Goal: Task Accomplishment & Management: Manage account settings

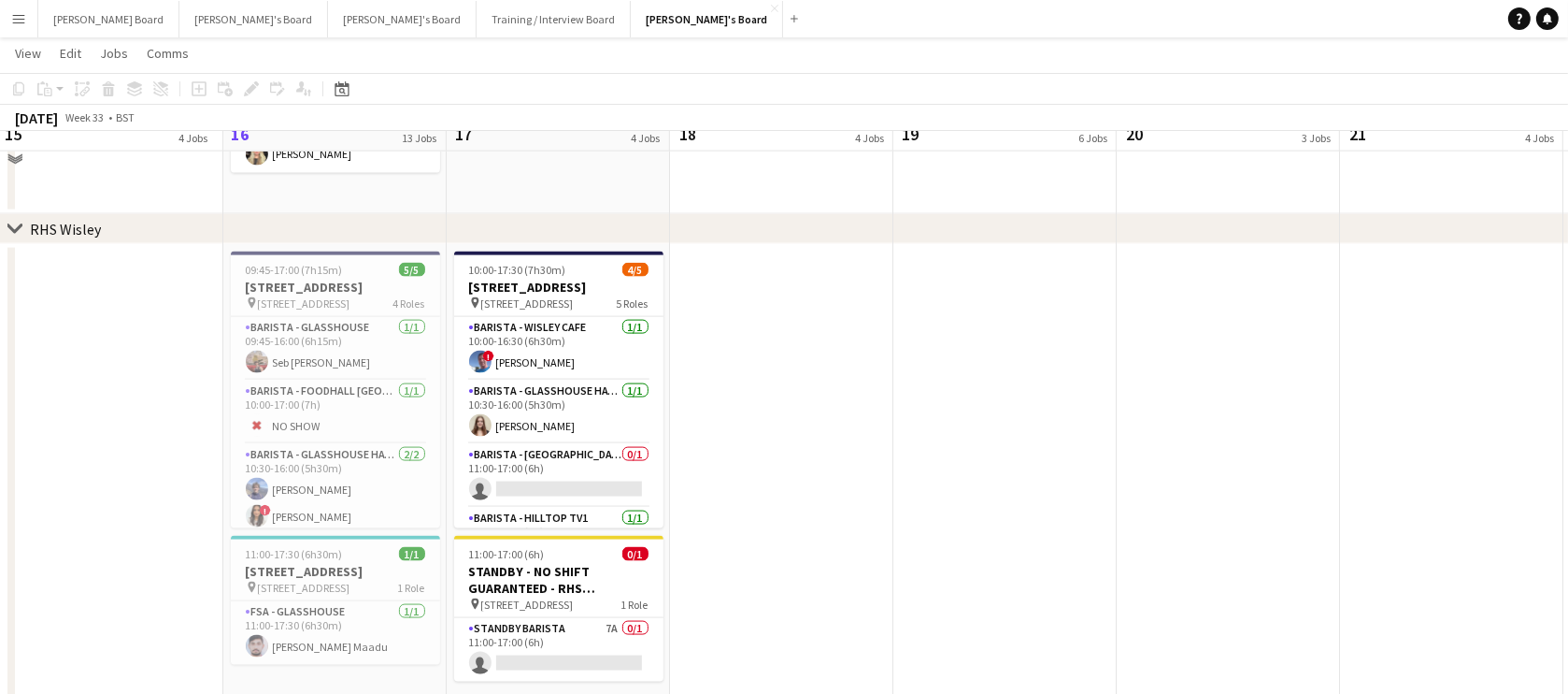
scroll to position [3261, 0]
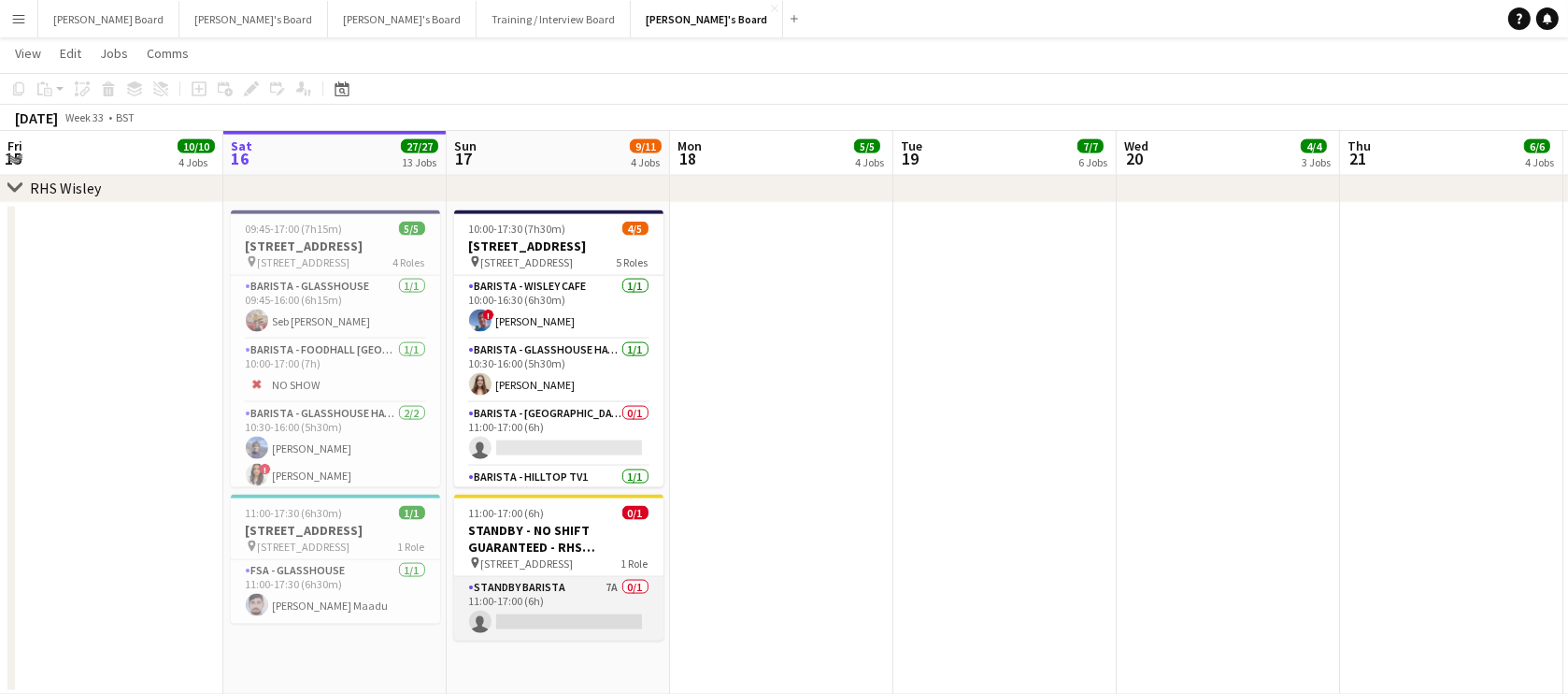
click at [557, 598] on app-card-role "STANDBY BARISTA 7A 0/1 11:00-17:00 (6h) single-neutral-actions" at bounding box center [559, 608] width 210 height 64
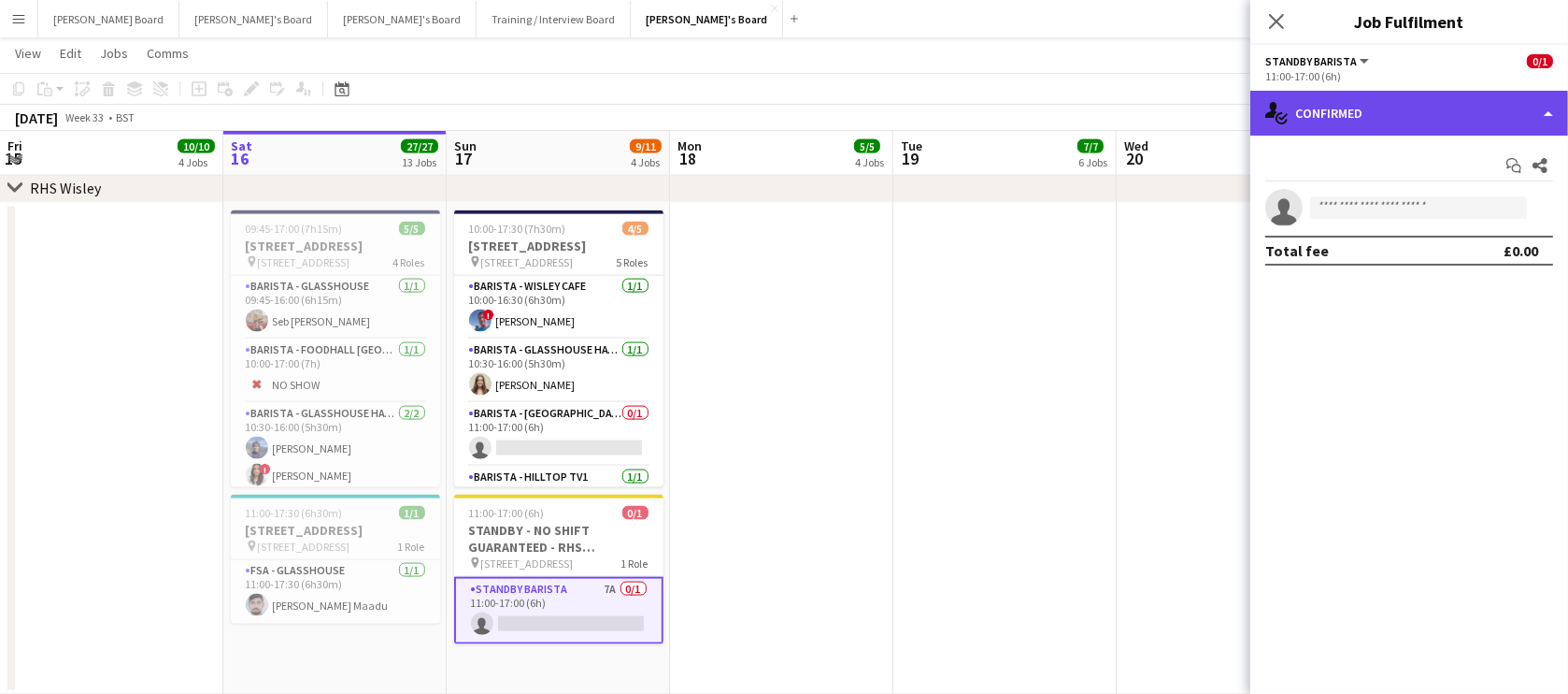
click at [1378, 122] on div "single-neutral-actions-check-2 Confirmed" at bounding box center [1409, 113] width 317 height 45
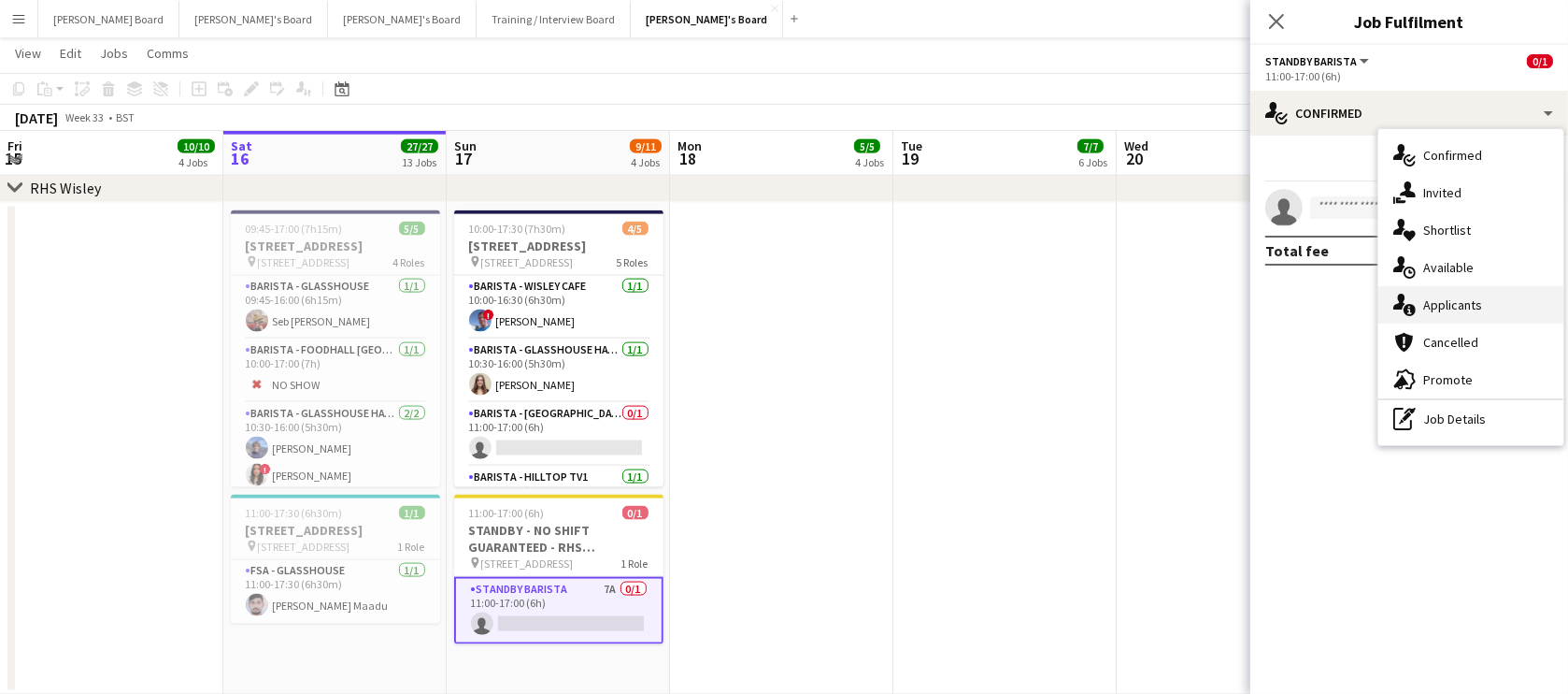
click at [1490, 309] on div "single-neutral-actions-information Applicants" at bounding box center [1471, 304] width 185 height 38
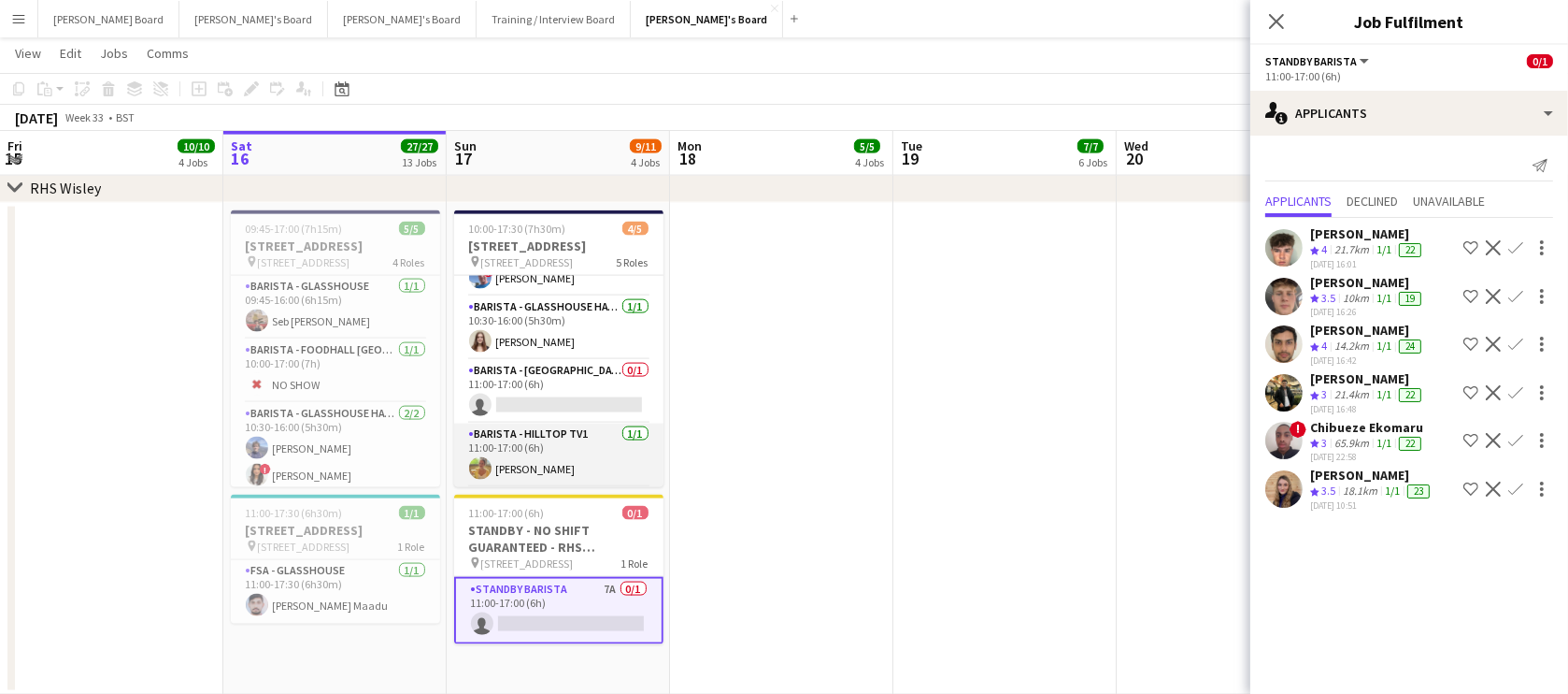
scroll to position [113, 0]
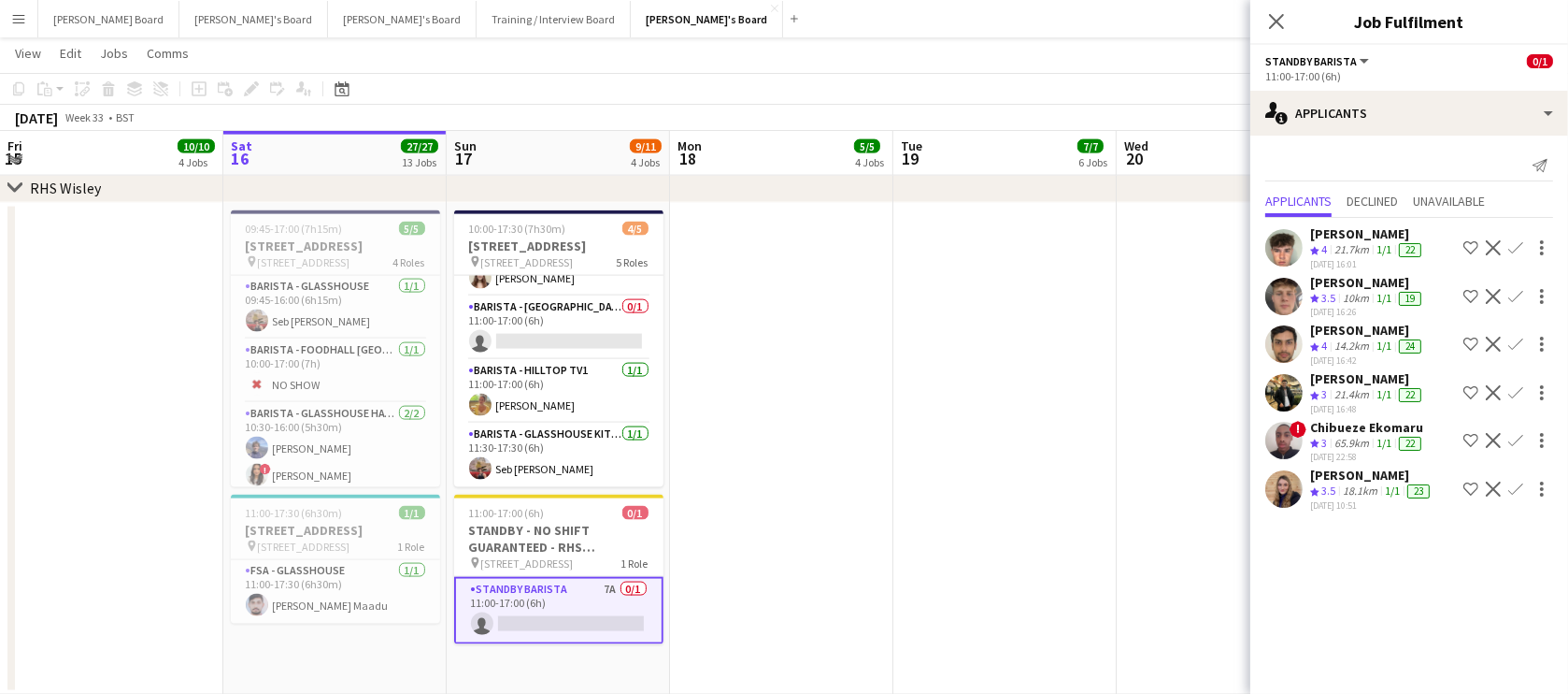
click at [1342, 327] on div "[PERSON_NAME]" at bounding box center [1367, 329] width 114 height 16
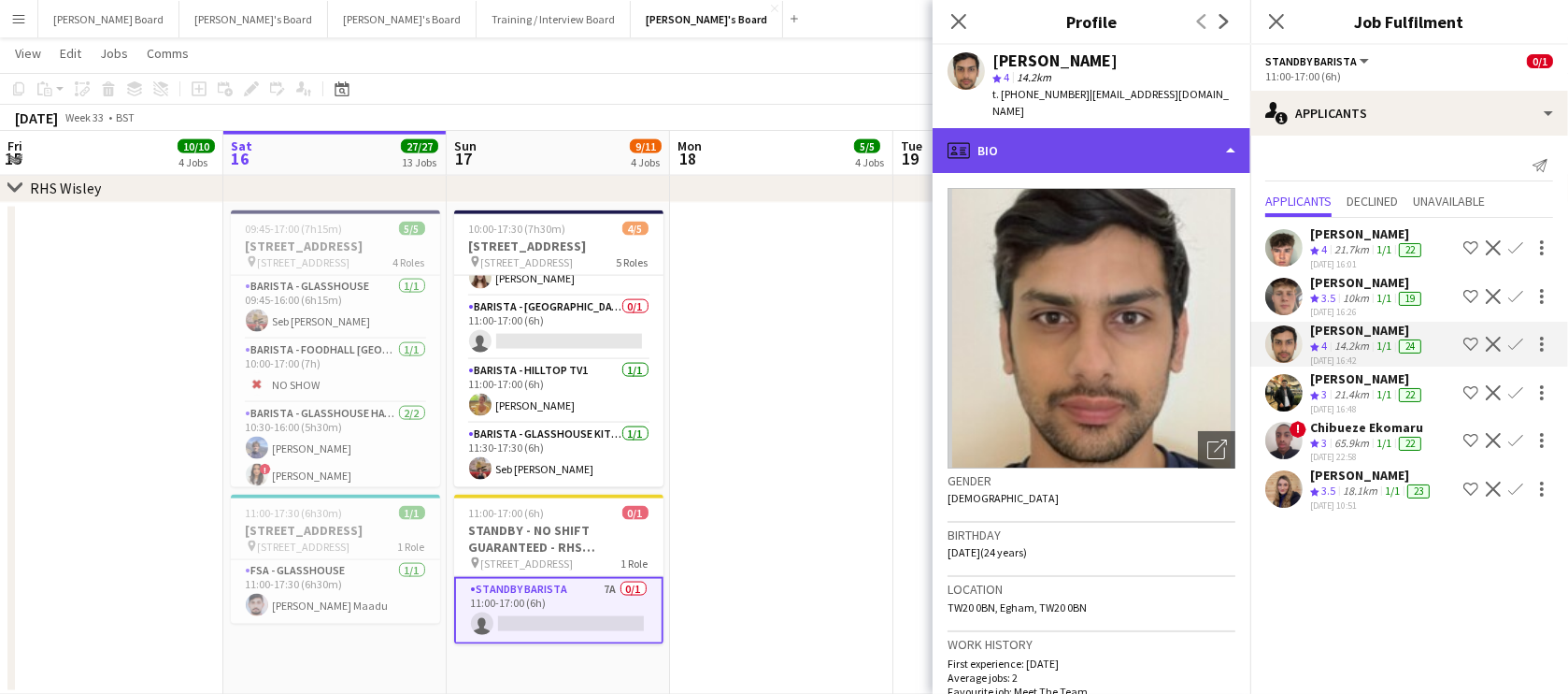
click at [1054, 128] on div "profile Bio" at bounding box center [1091, 150] width 317 height 45
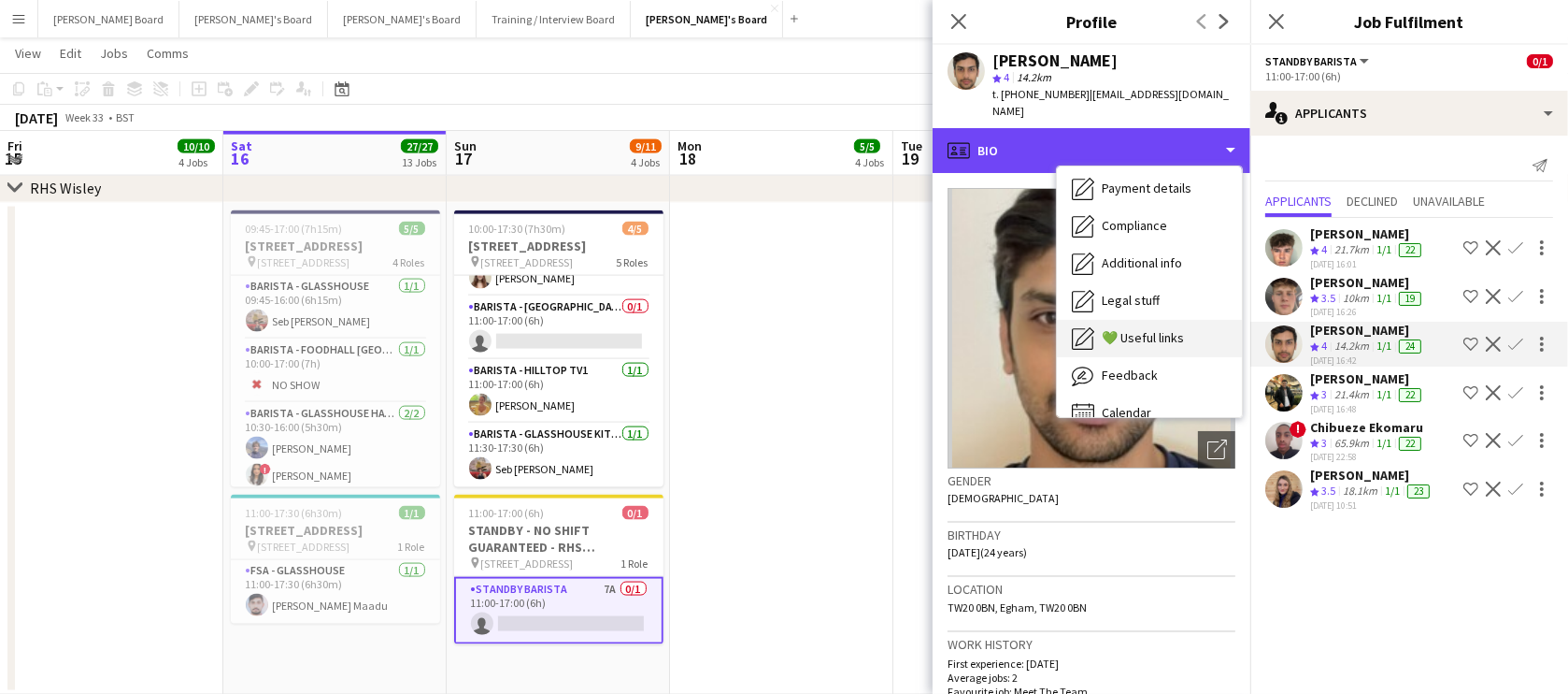
scroll to position [287, 0]
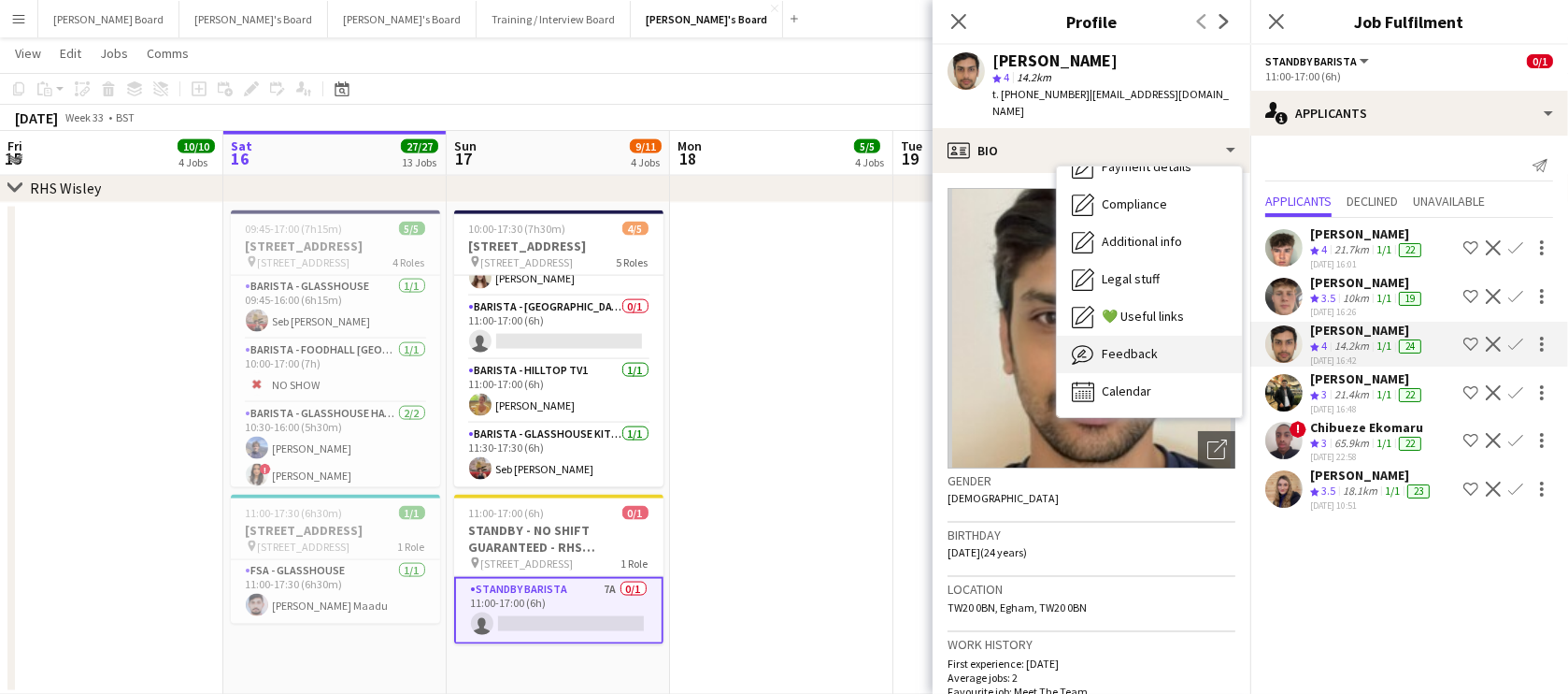
click at [1164, 336] on div "Feedback Feedback" at bounding box center [1149, 354] width 185 height 38
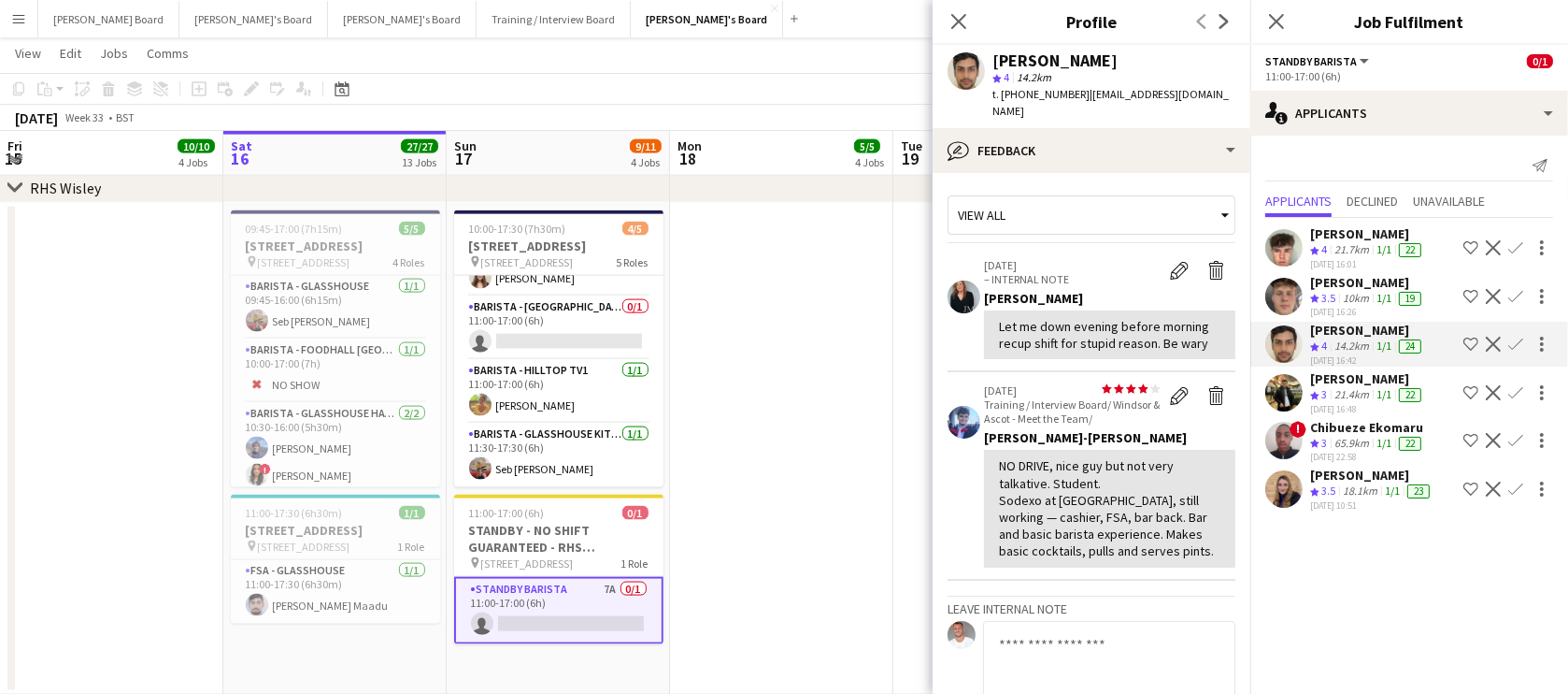
click at [1346, 287] on div "[PERSON_NAME]" at bounding box center [1367, 282] width 114 height 16
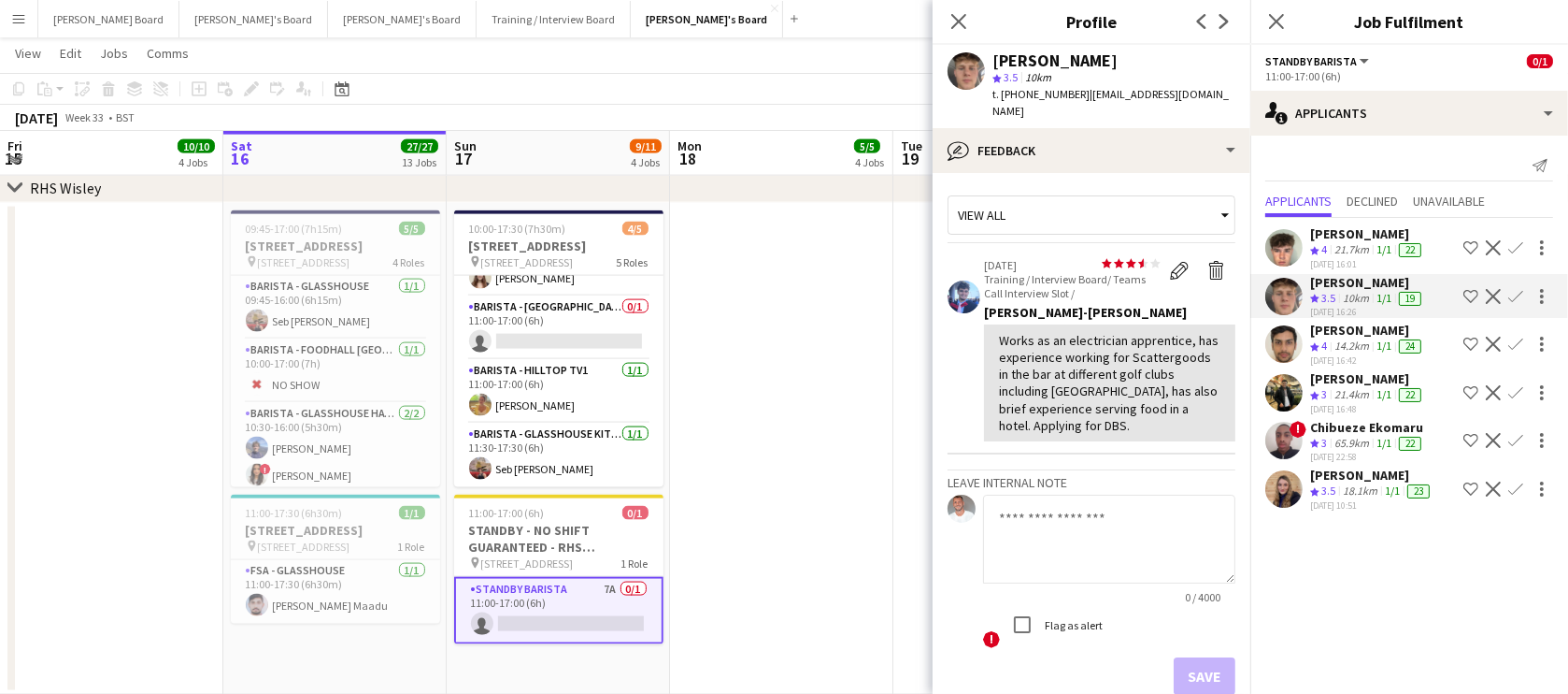
click at [1322, 243] on span "4" at bounding box center [1324, 249] width 6 height 14
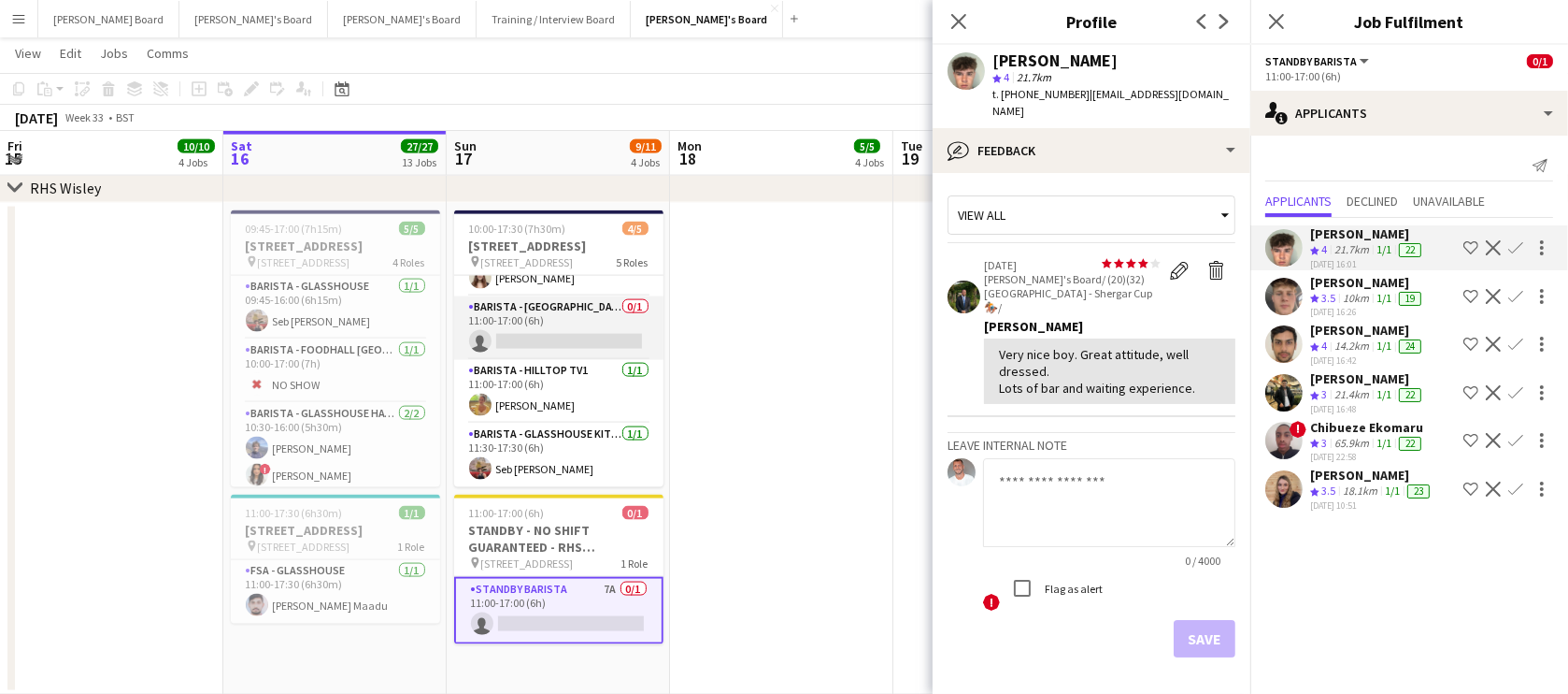
click at [569, 332] on app-card-role "Barista - [GEOGRAPHIC_DATA] 0/1 11:00-17:00 (6h) single-neutral-actions" at bounding box center [559, 328] width 210 height 64
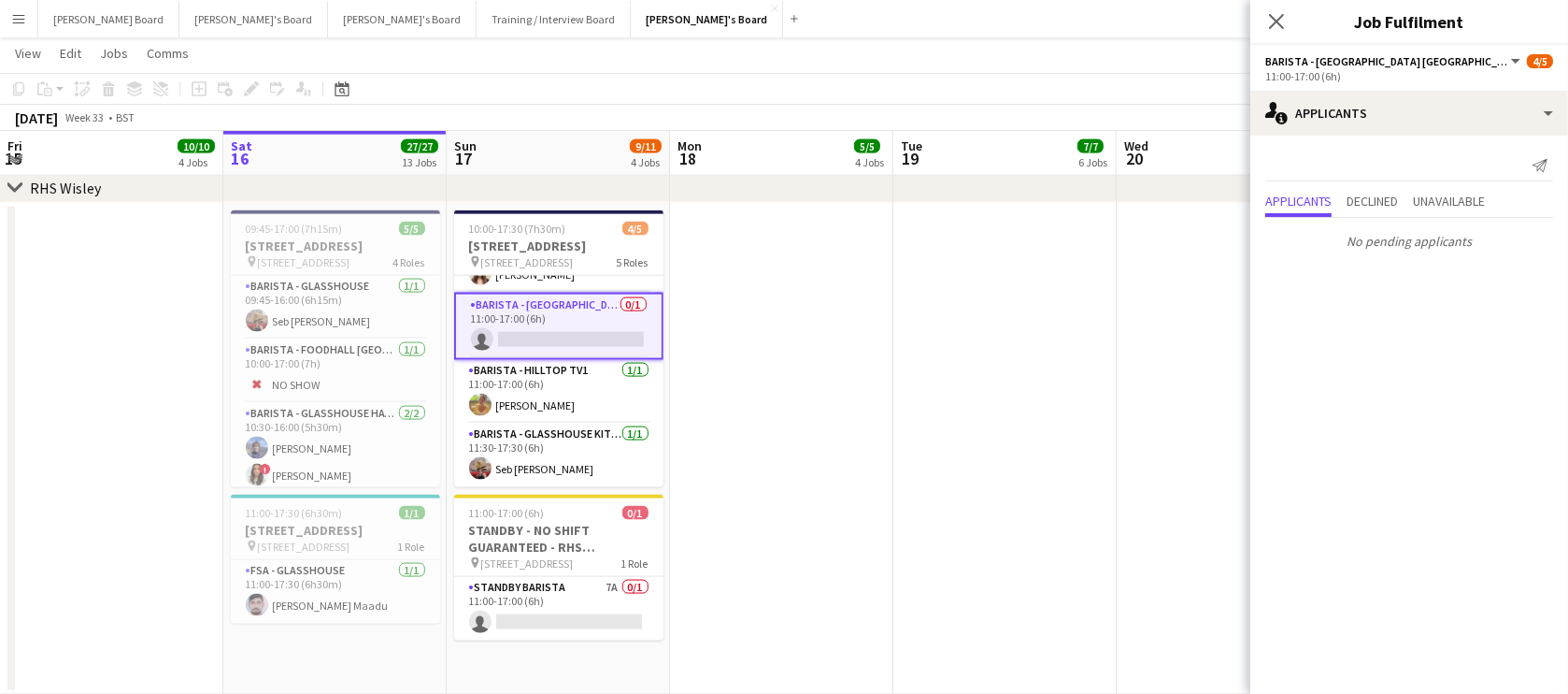
click at [1389, 84] on app-options-switcher "Barista - [GEOGRAPHIC_DATA] [GEOGRAPHIC_DATA] All roles Barista - [GEOGRAPHIC_D…" at bounding box center [1409, 68] width 317 height 46
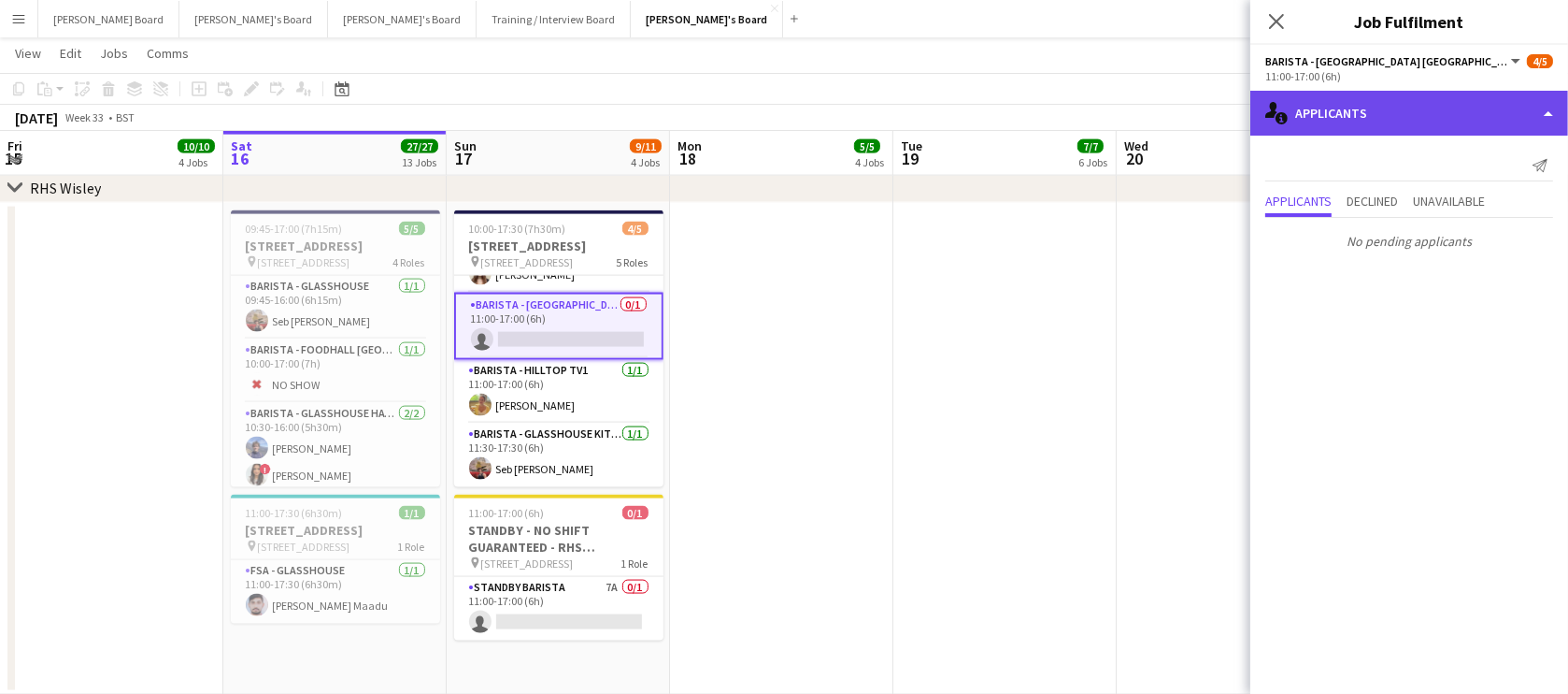
click at [1387, 95] on div "single-neutral-actions-information Applicants" at bounding box center [1409, 113] width 317 height 45
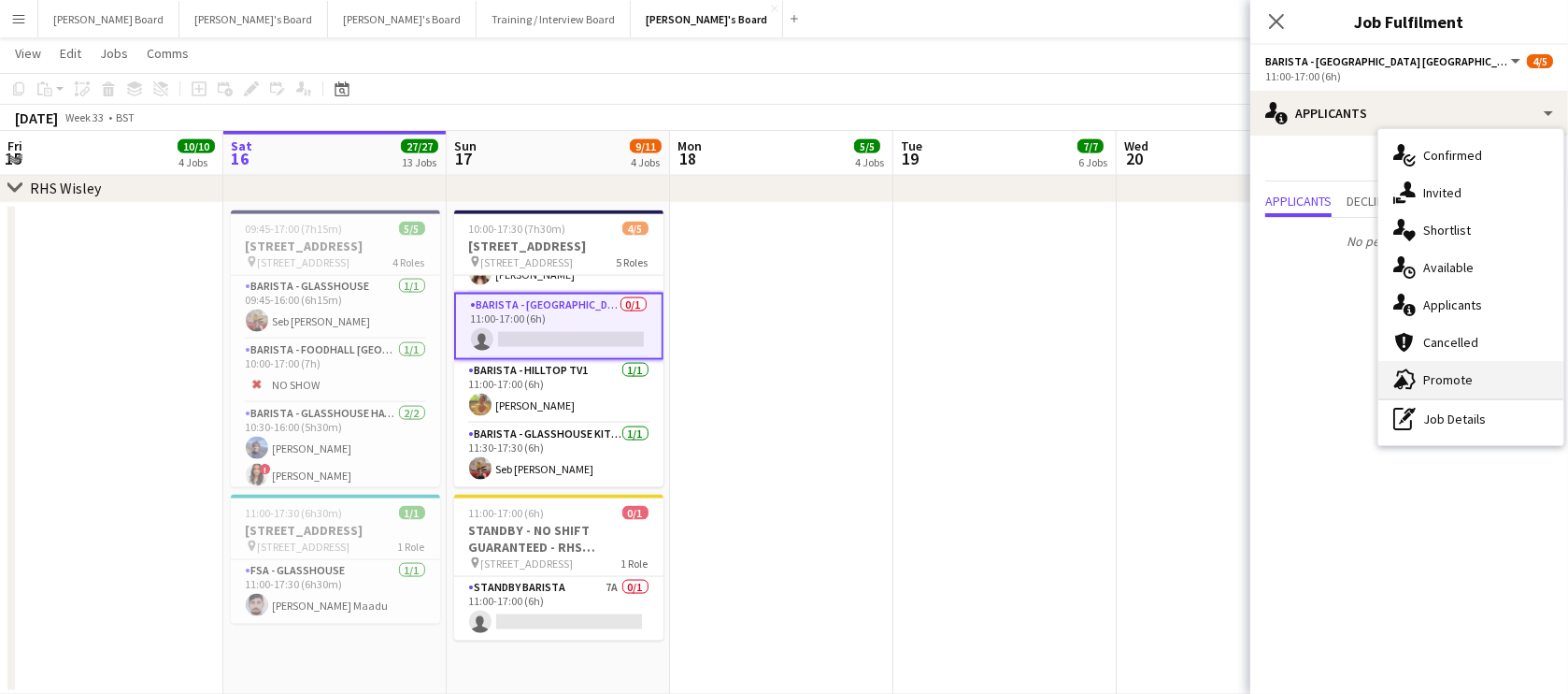
click at [1467, 385] on div "advertising-megaphone Promote" at bounding box center [1471, 379] width 185 height 38
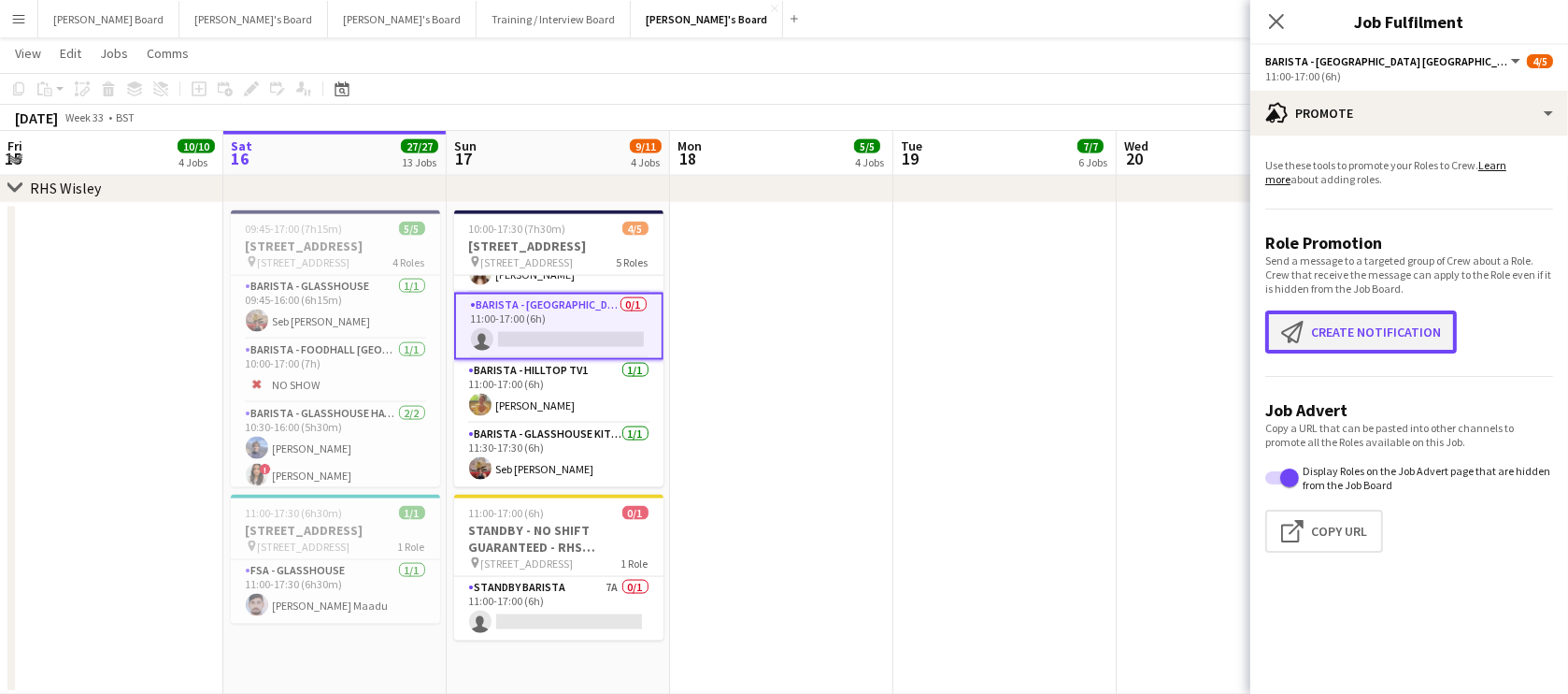
click at [1382, 322] on button "Create notification Create notification" at bounding box center [1360, 331] width 191 height 43
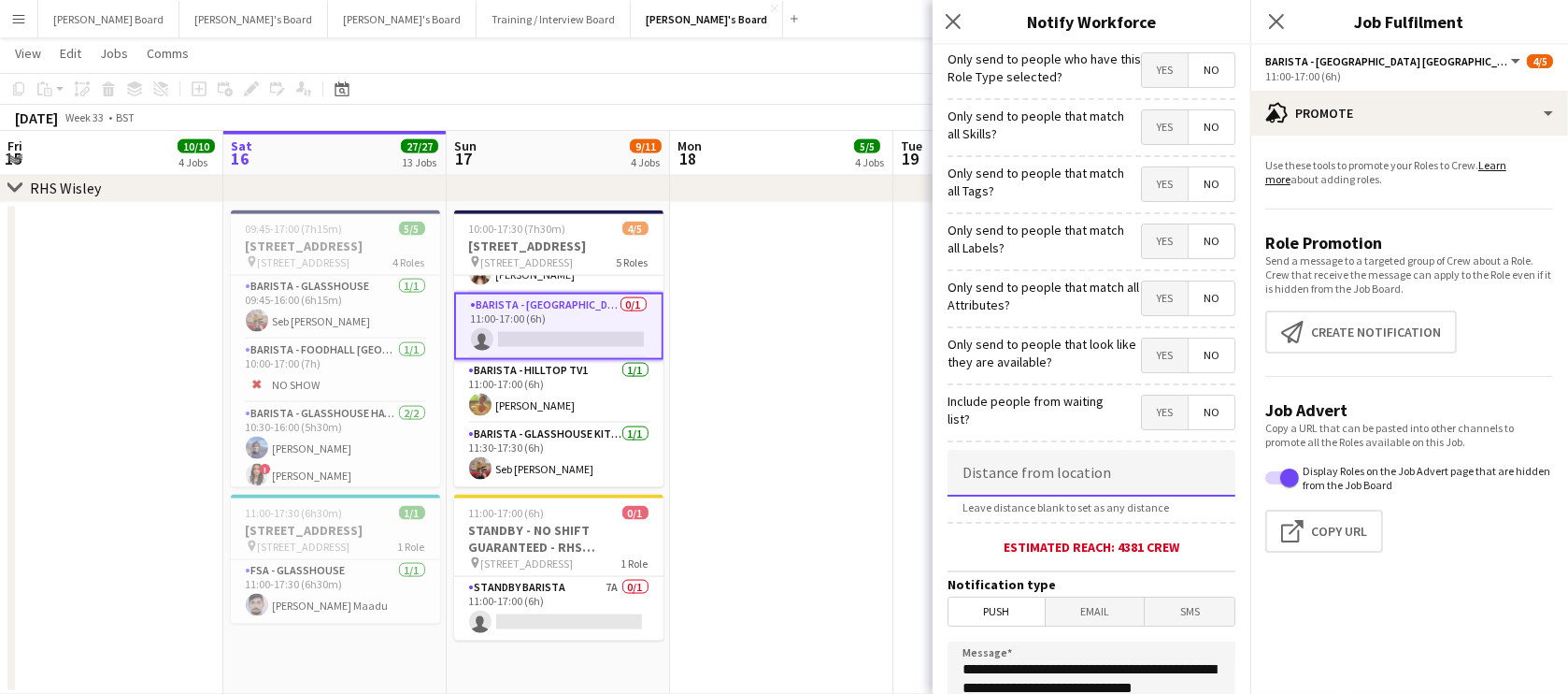
click at [1073, 470] on input at bounding box center [1091, 473] width 288 height 47
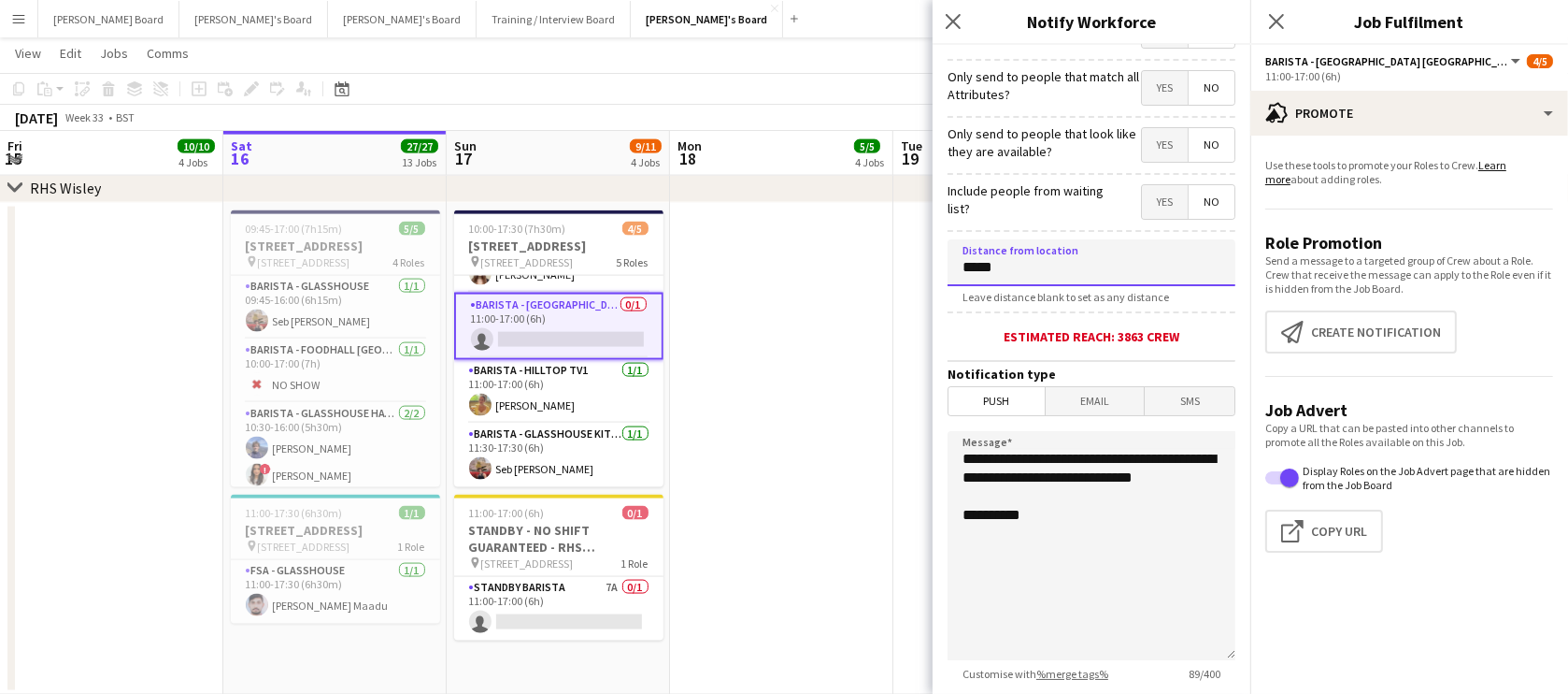
scroll to position [340, 0]
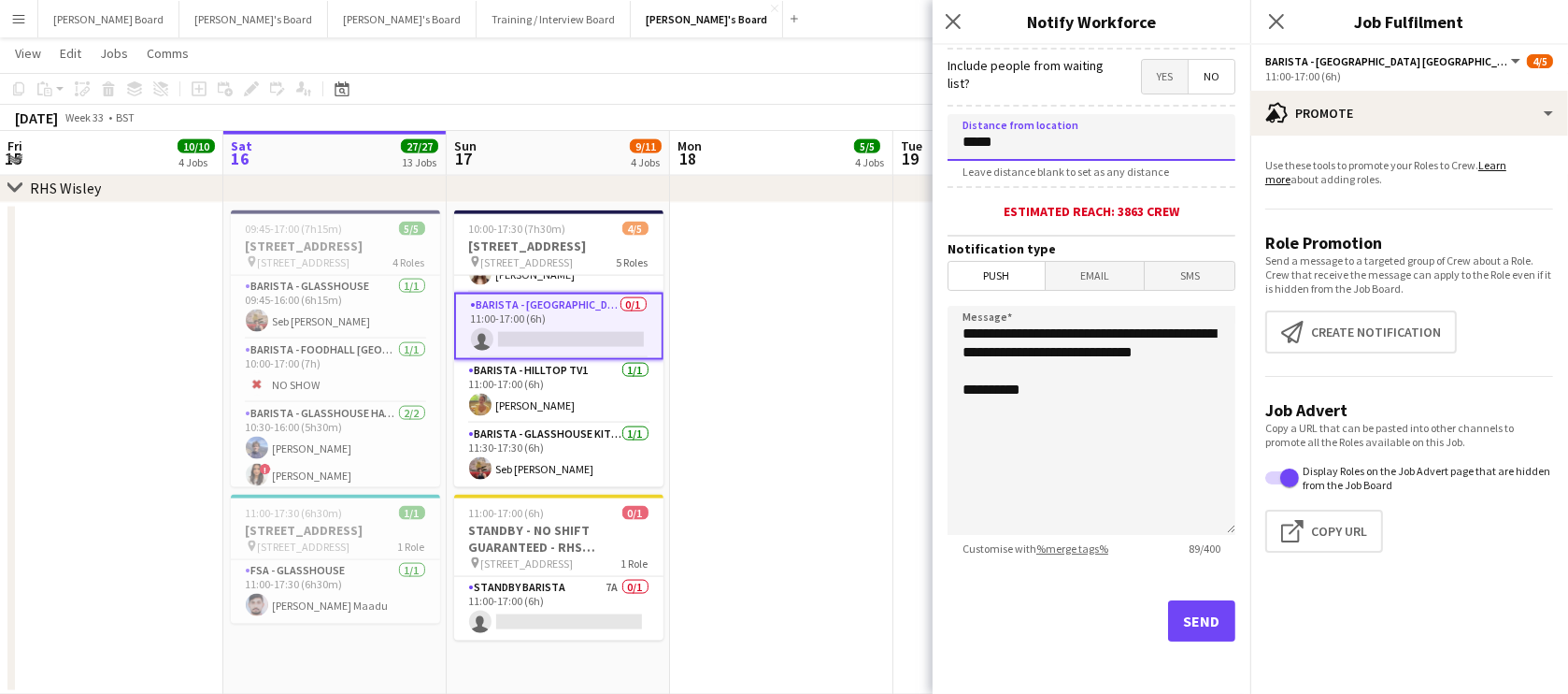
type input "*****"
click at [1216, 627] on button "Send" at bounding box center [1201, 621] width 67 height 41
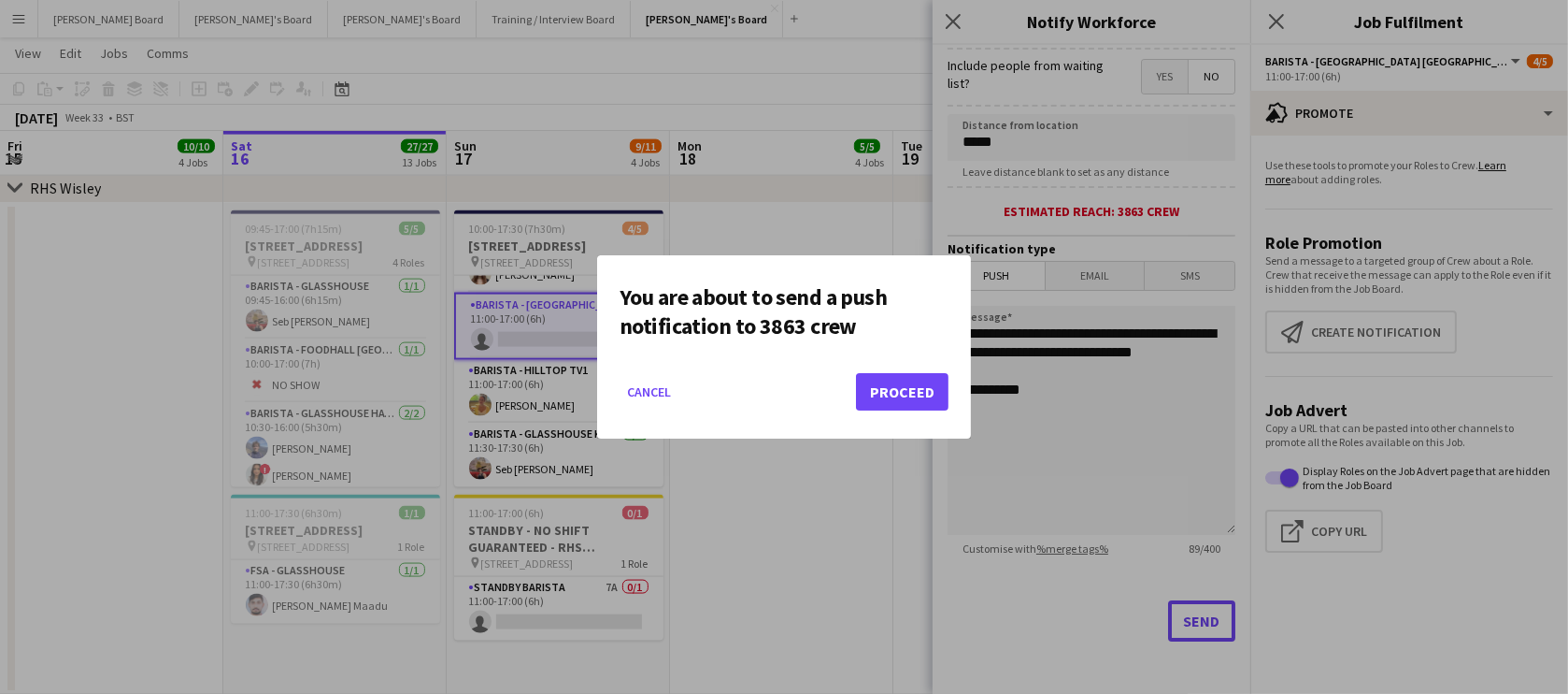
scroll to position [0, 0]
click at [898, 374] on button "Proceed" at bounding box center [902, 392] width 92 height 38
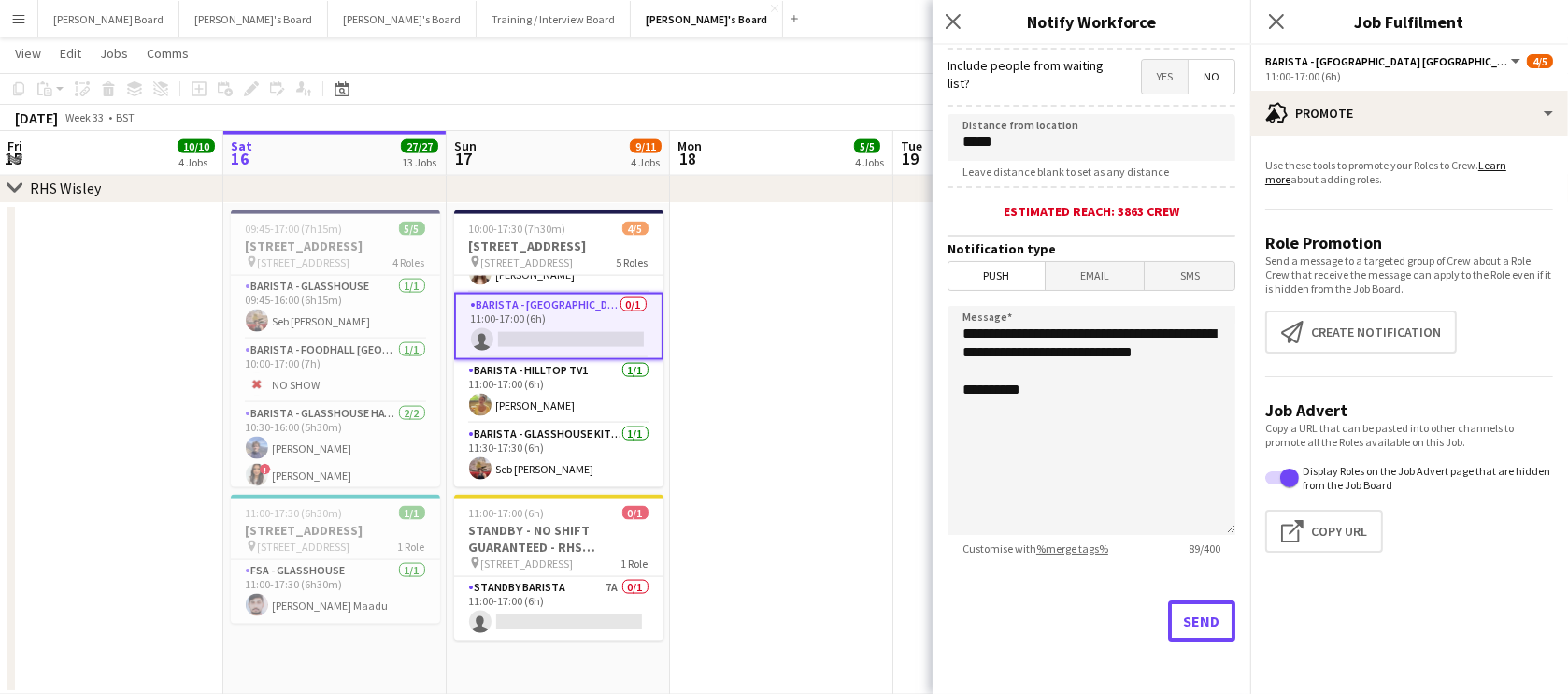
scroll to position [3261, 0]
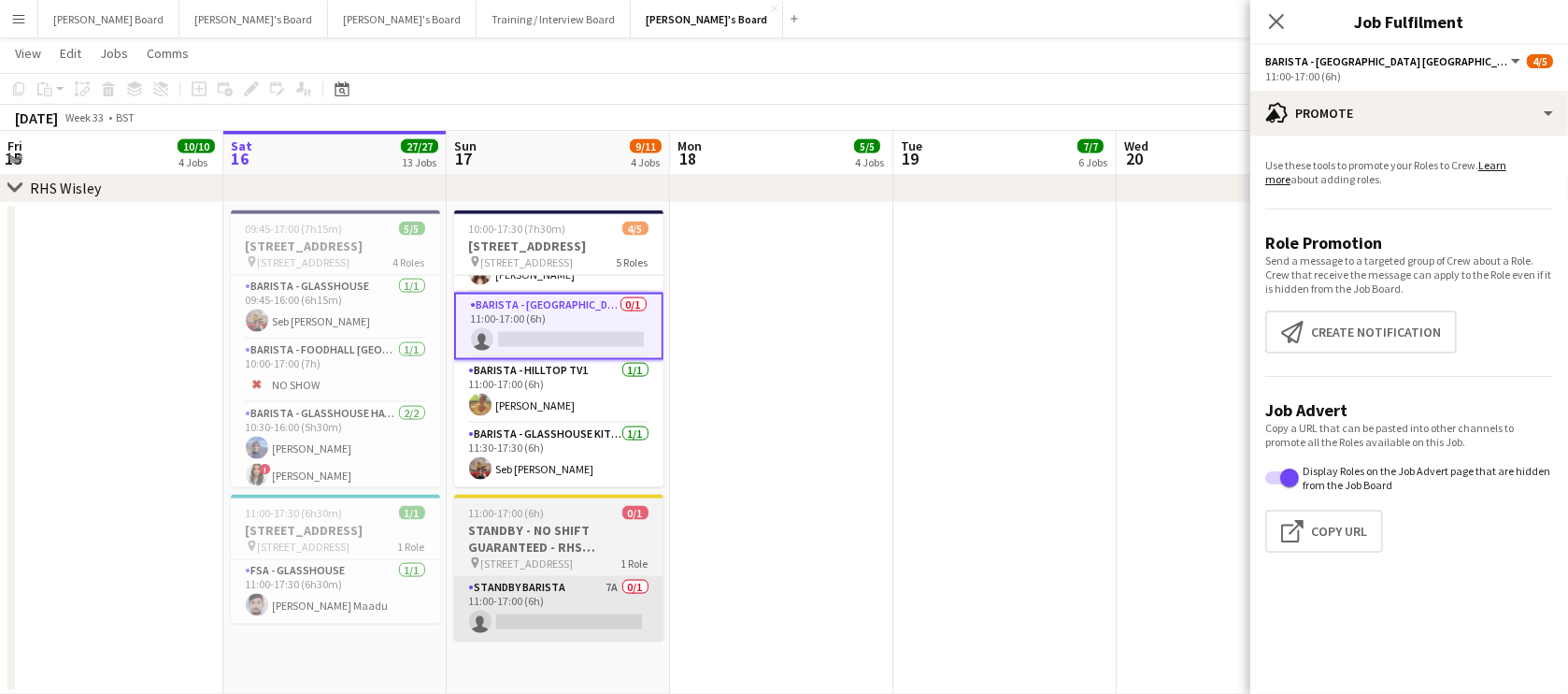
click at [604, 579] on app-card-role "STANDBY BARISTA 7A 0/1 11:00-17:00 (6h) single-neutral-actions" at bounding box center [559, 608] width 210 height 64
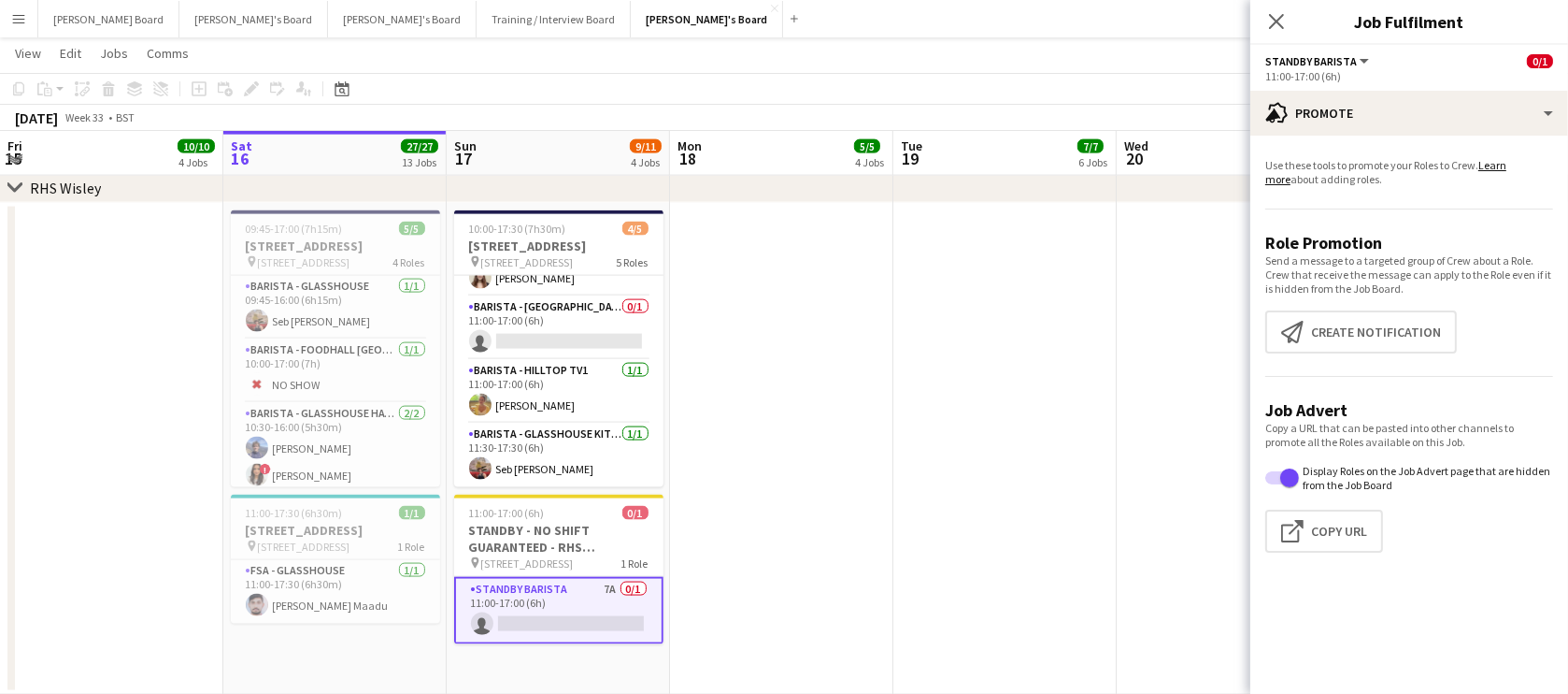
scroll to position [122, 0]
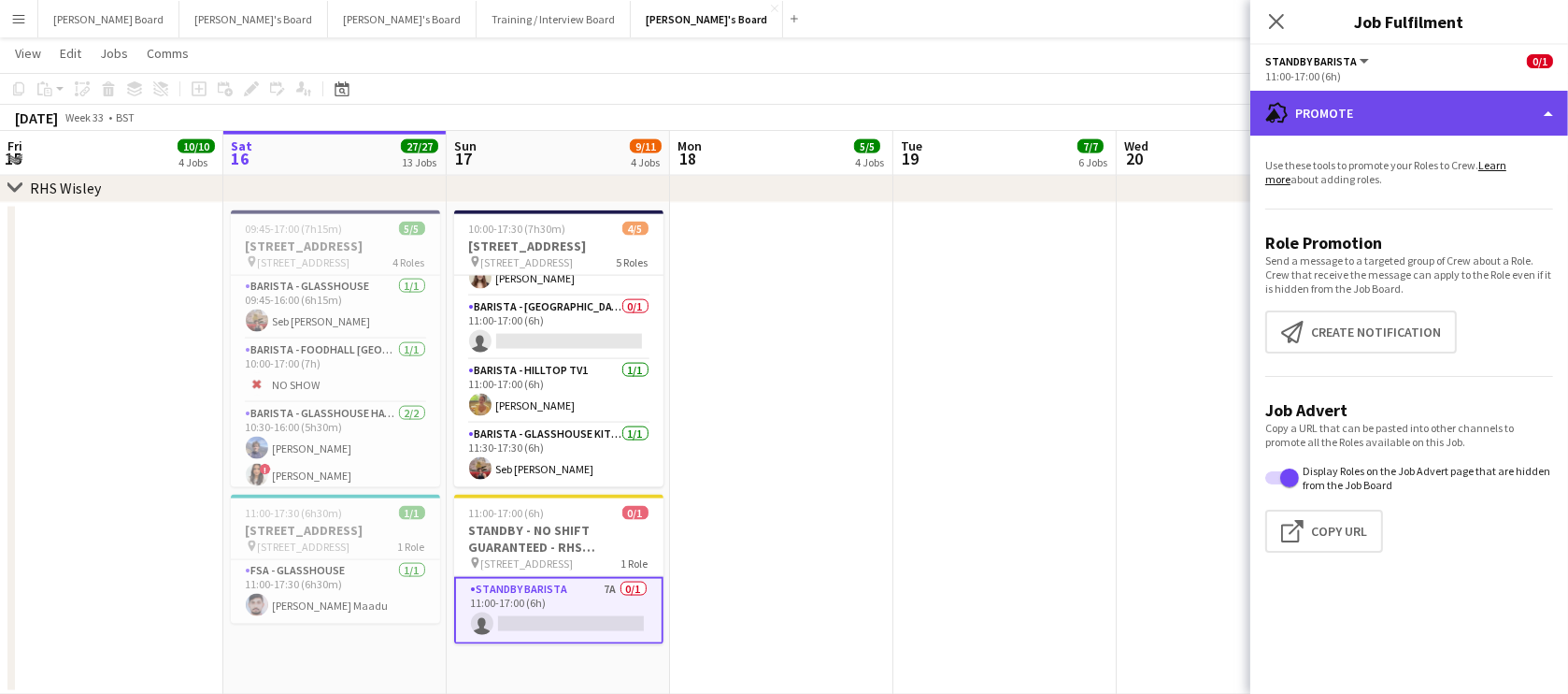
click at [1321, 101] on div "advertising-megaphone Promote" at bounding box center [1409, 113] width 317 height 45
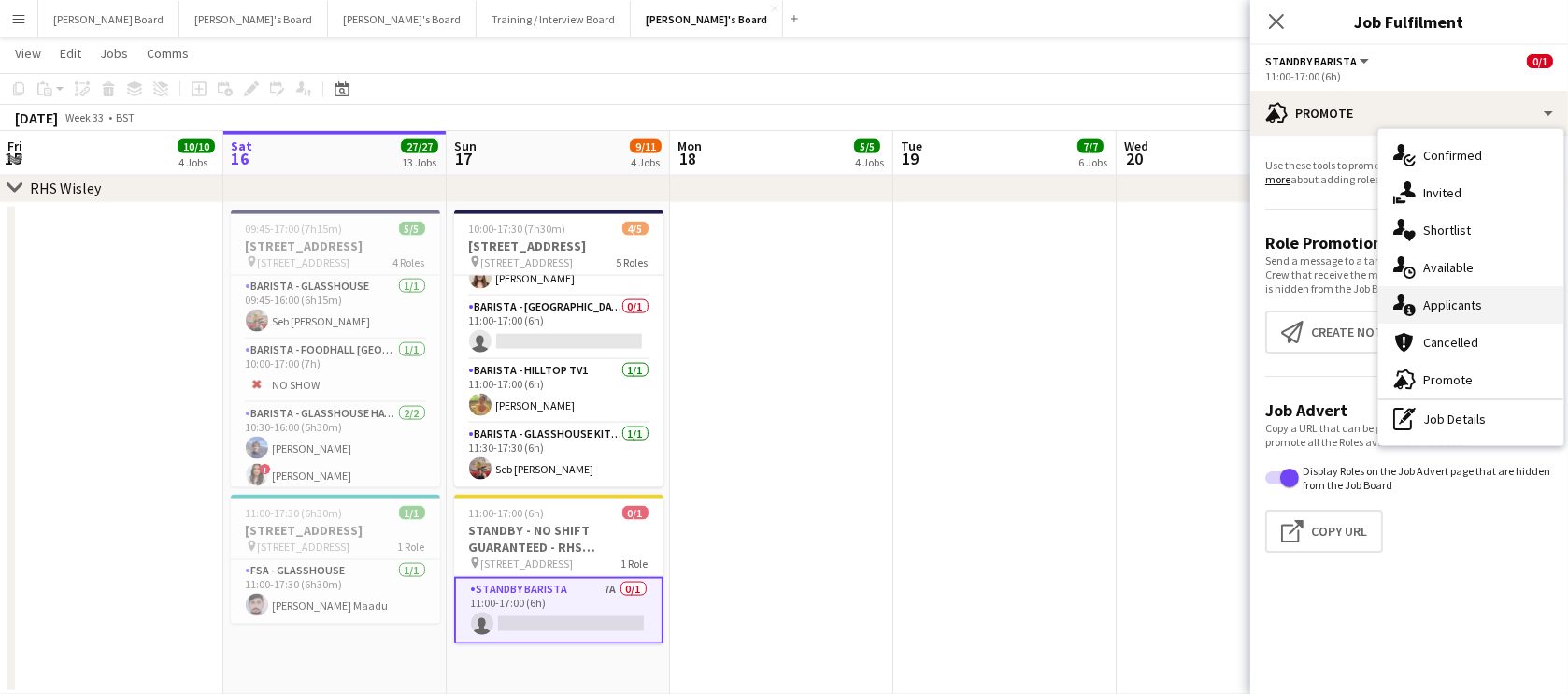
click at [1453, 314] on div "single-neutral-actions-information Applicants" at bounding box center [1471, 304] width 185 height 38
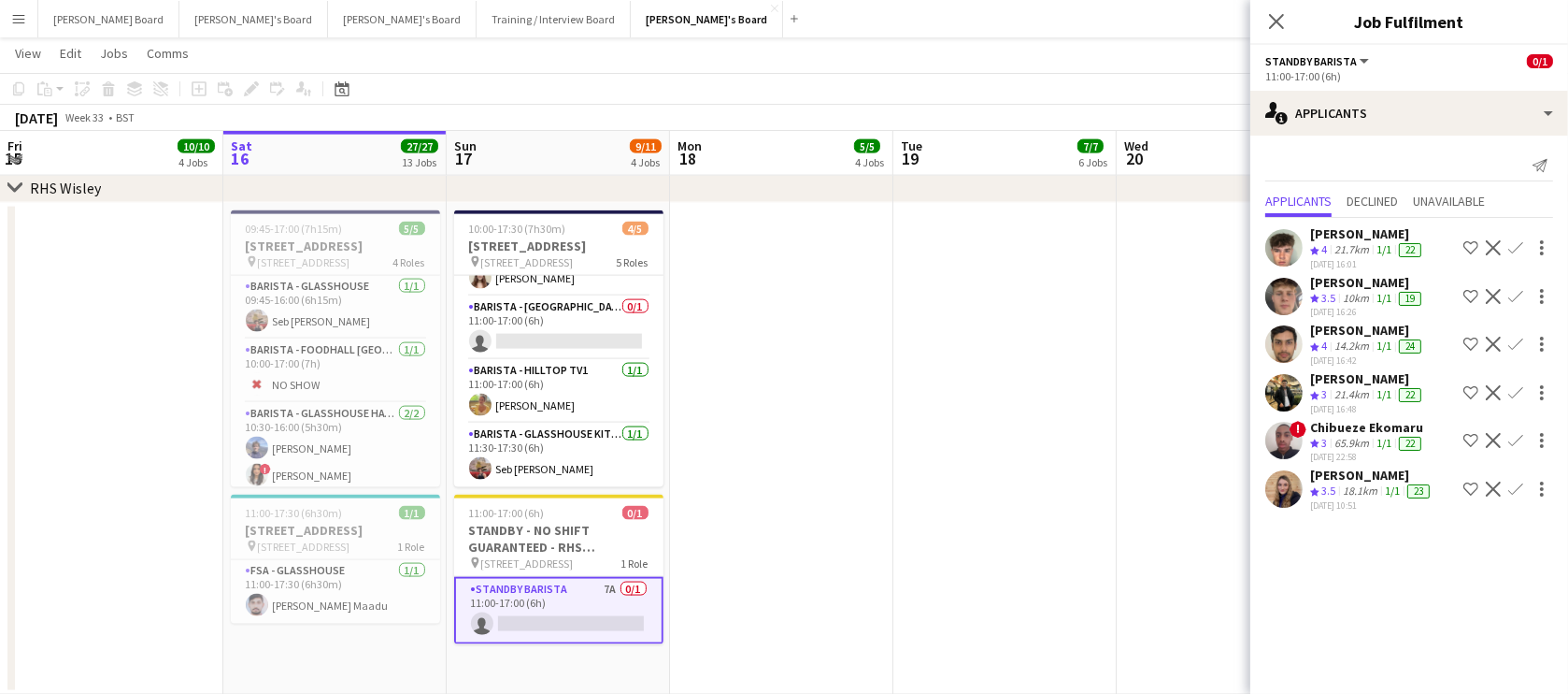
click at [1351, 403] on div "[DATE] 16:48" at bounding box center [1367, 409] width 114 height 13
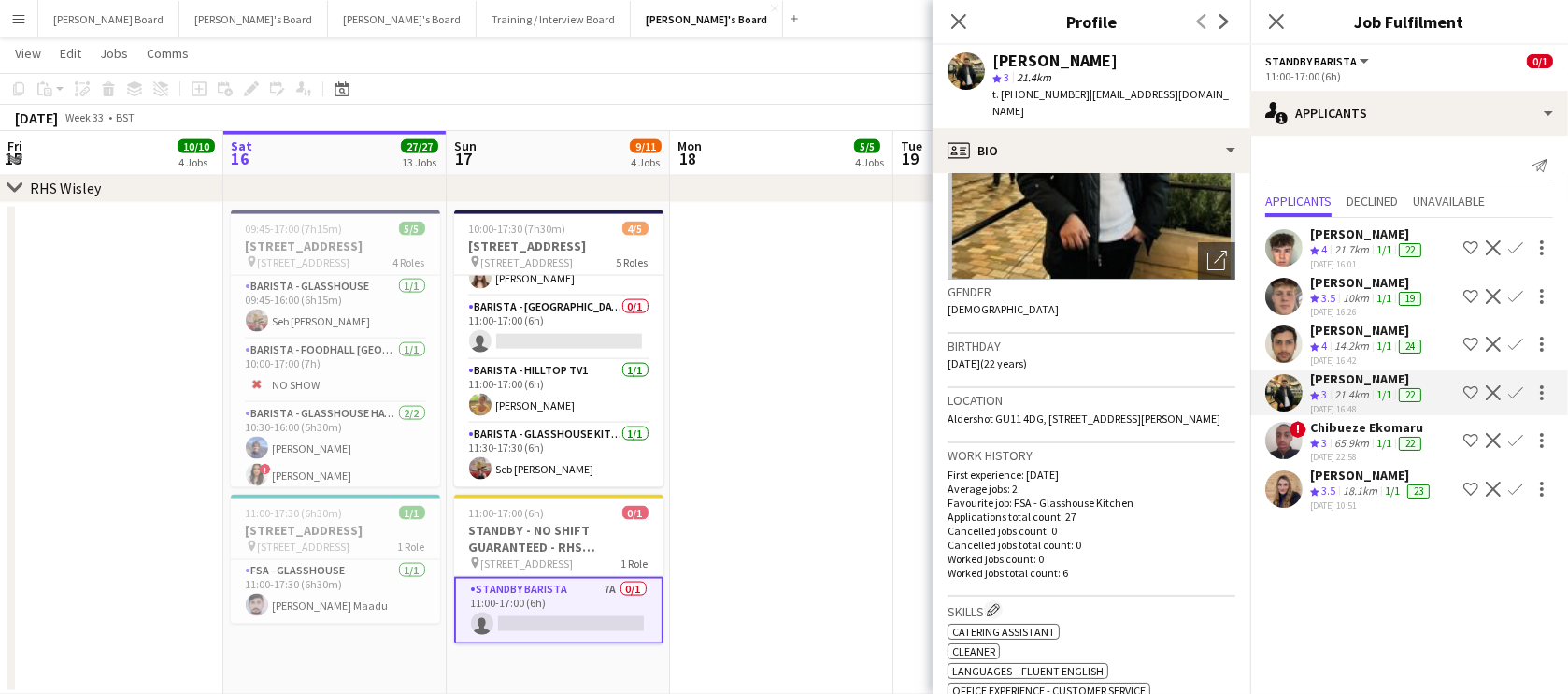
scroll to position [340, 0]
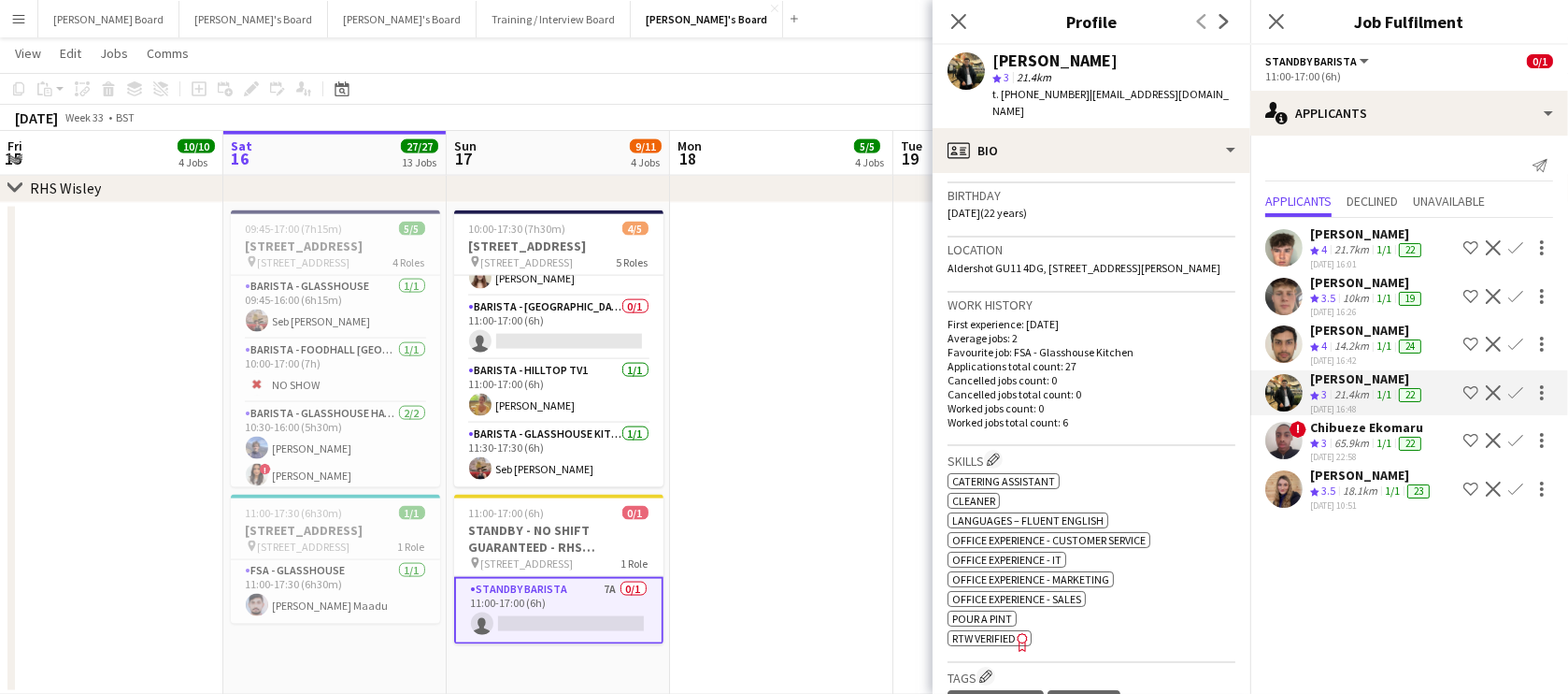
click at [1489, 389] on app-icon "Decline" at bounding box center [1493, 393] width 15 height 15
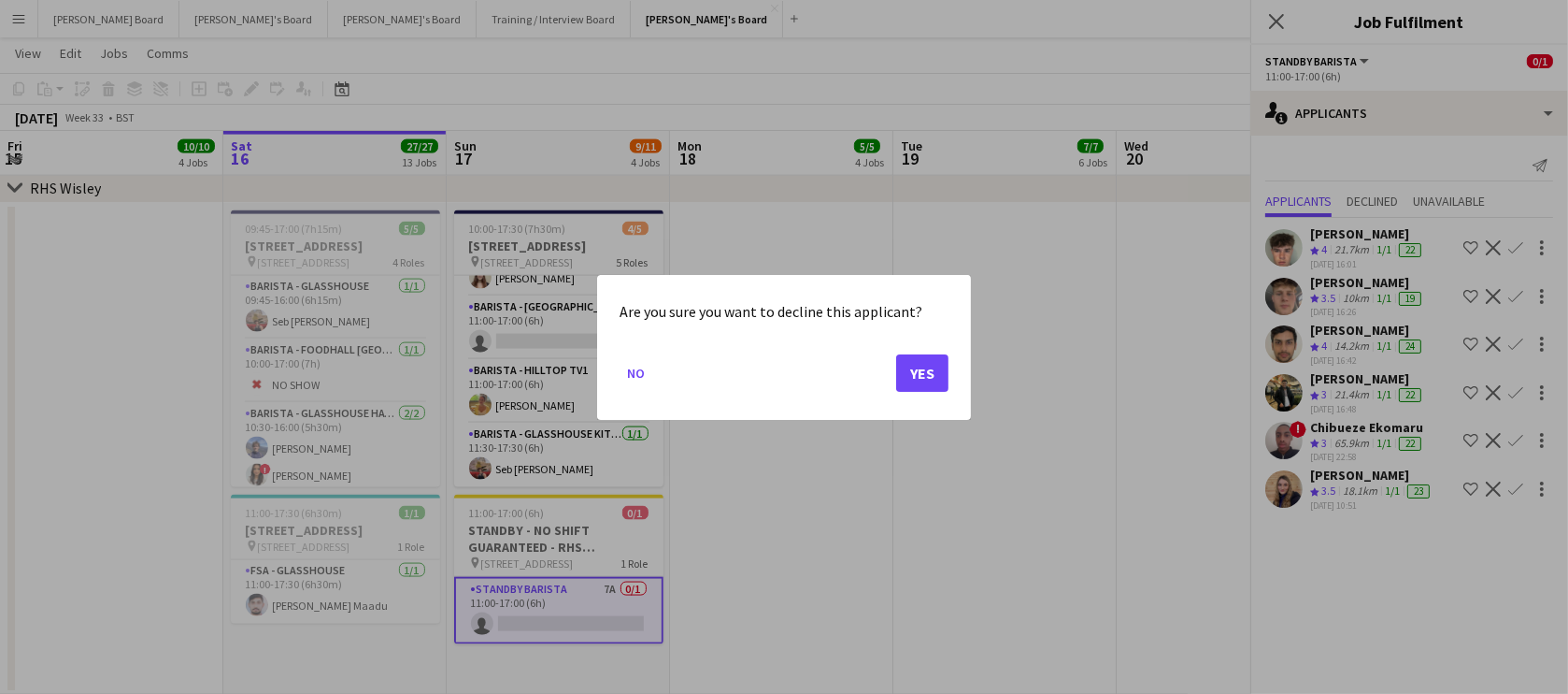
scroll to position [0, 0]
click at [923, 368] on button "Yes" at bounding box center [922, 372] width 52 height 38
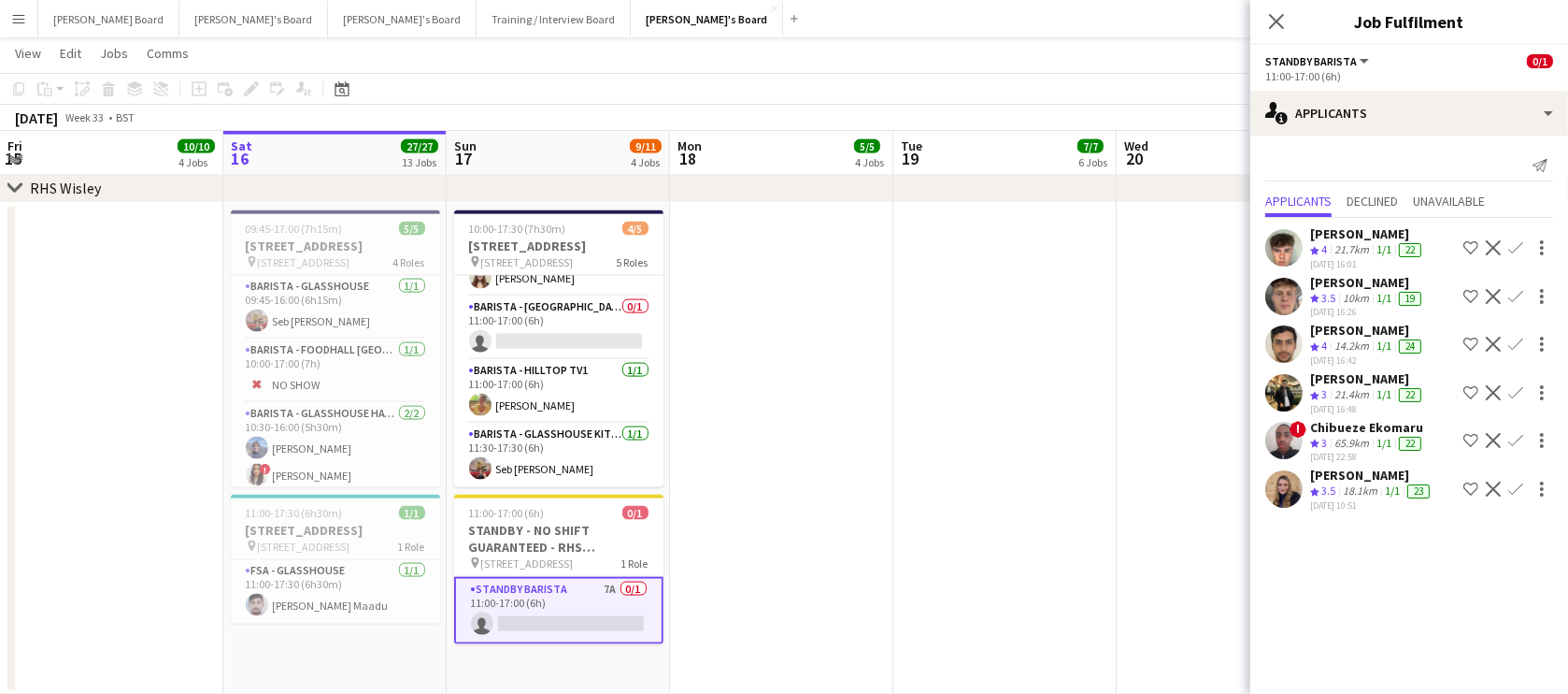
scroll to position [3261, 0]
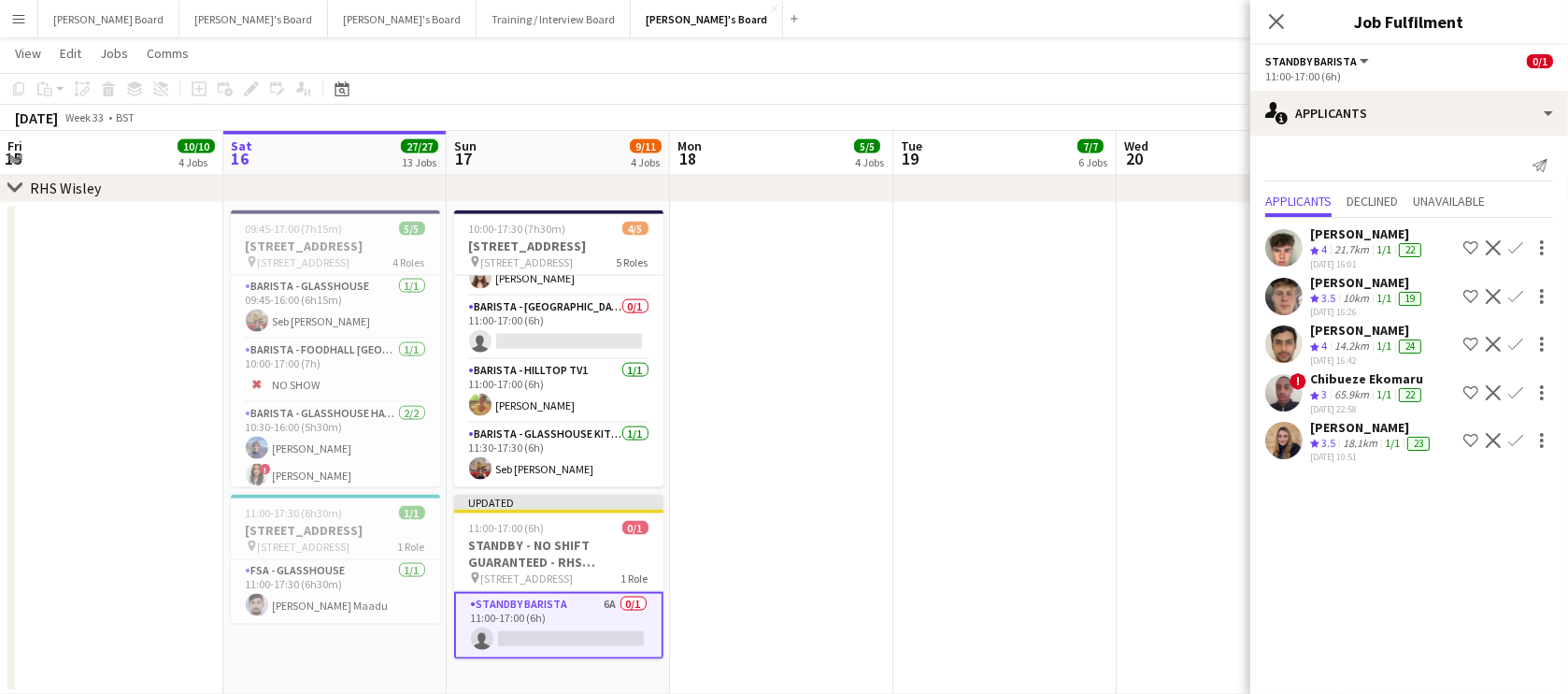
click at [1354, 372] on div "Chibueze Ekomaru" at bounding box center [1367, 378] width 114 height 16
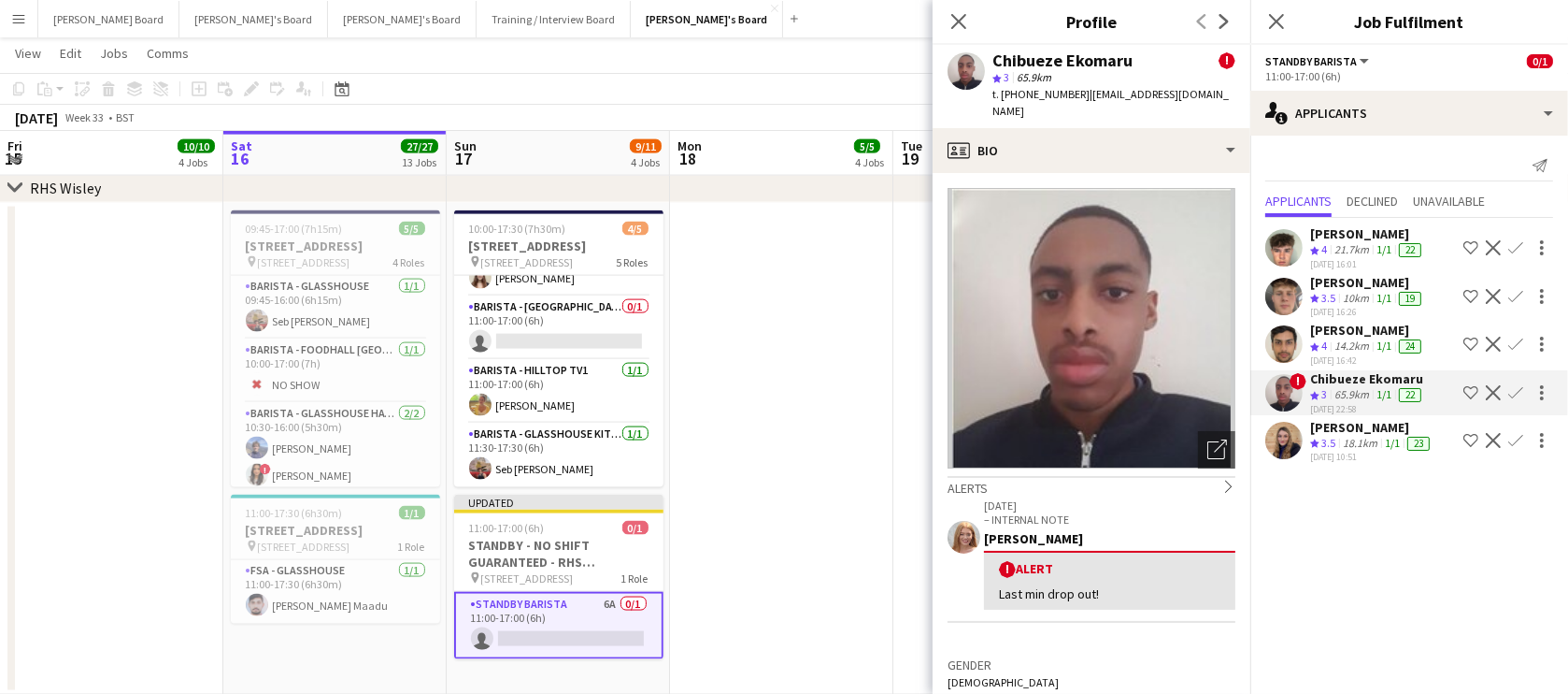
click at [1494, 386] on app-icon "Decline" at bounding box center [1493, 393] width 15 height 15
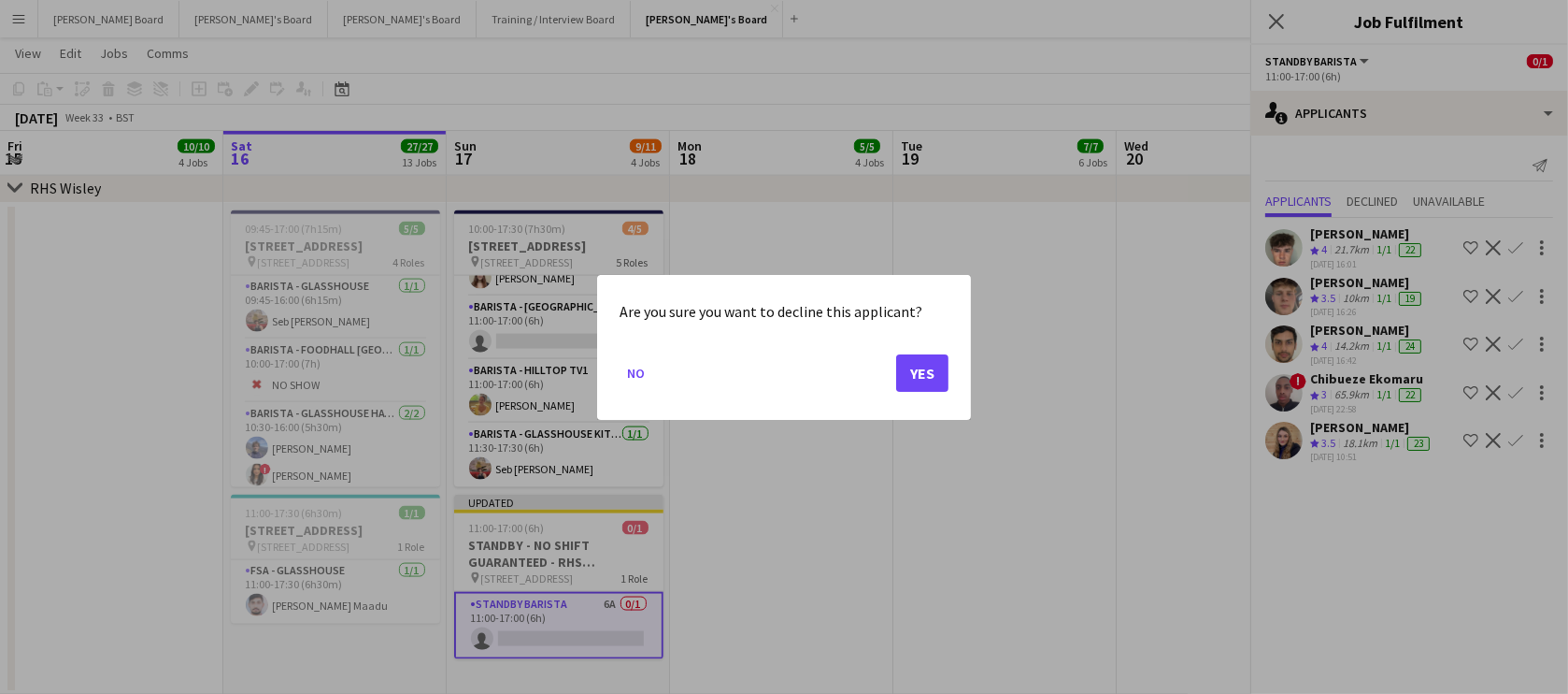
scroll to position [0, 0]
click at [898, 365] on button "Yes" at bounding box center [922, 372] width 52 height 38
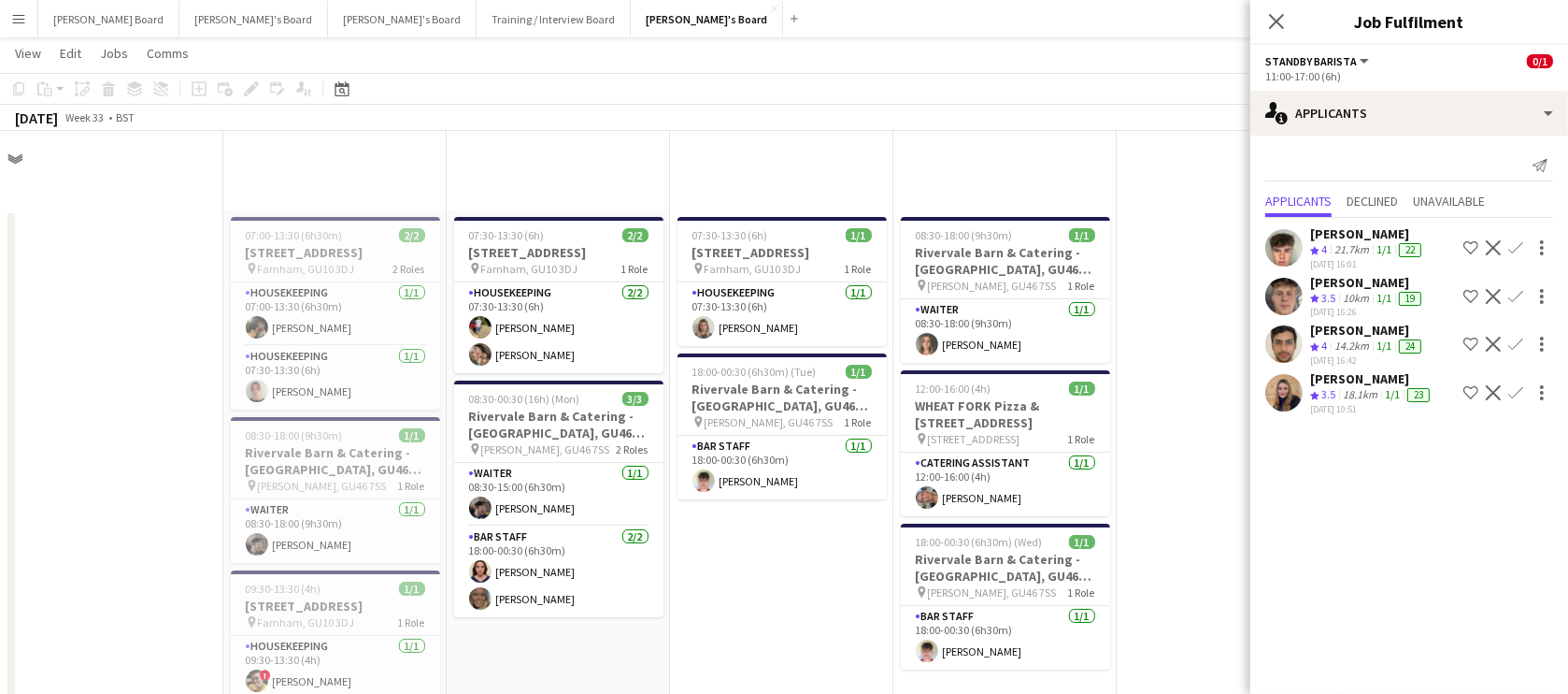
scroll to position [3261, 0]
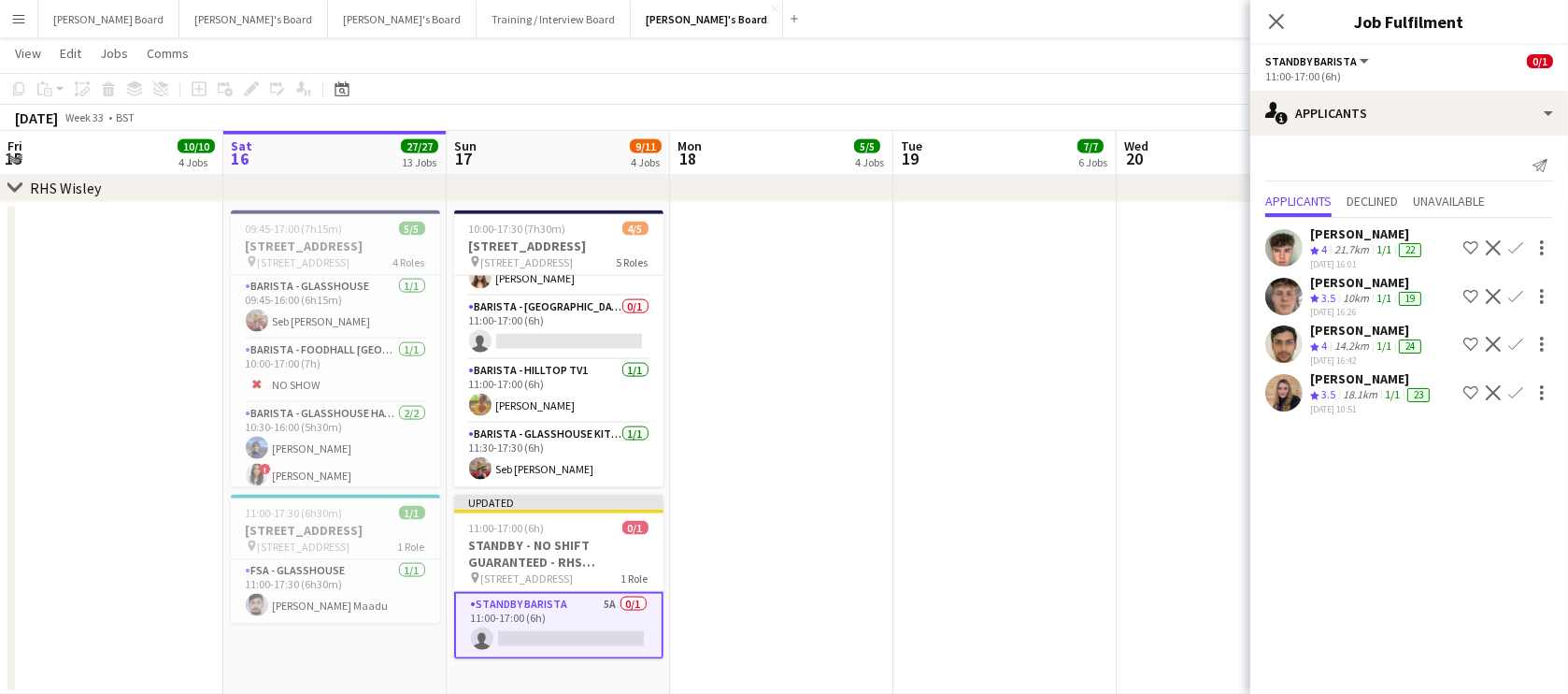
click at [1408, 340] on div "24" at bounding box center [1409, 347] width 22 height 14
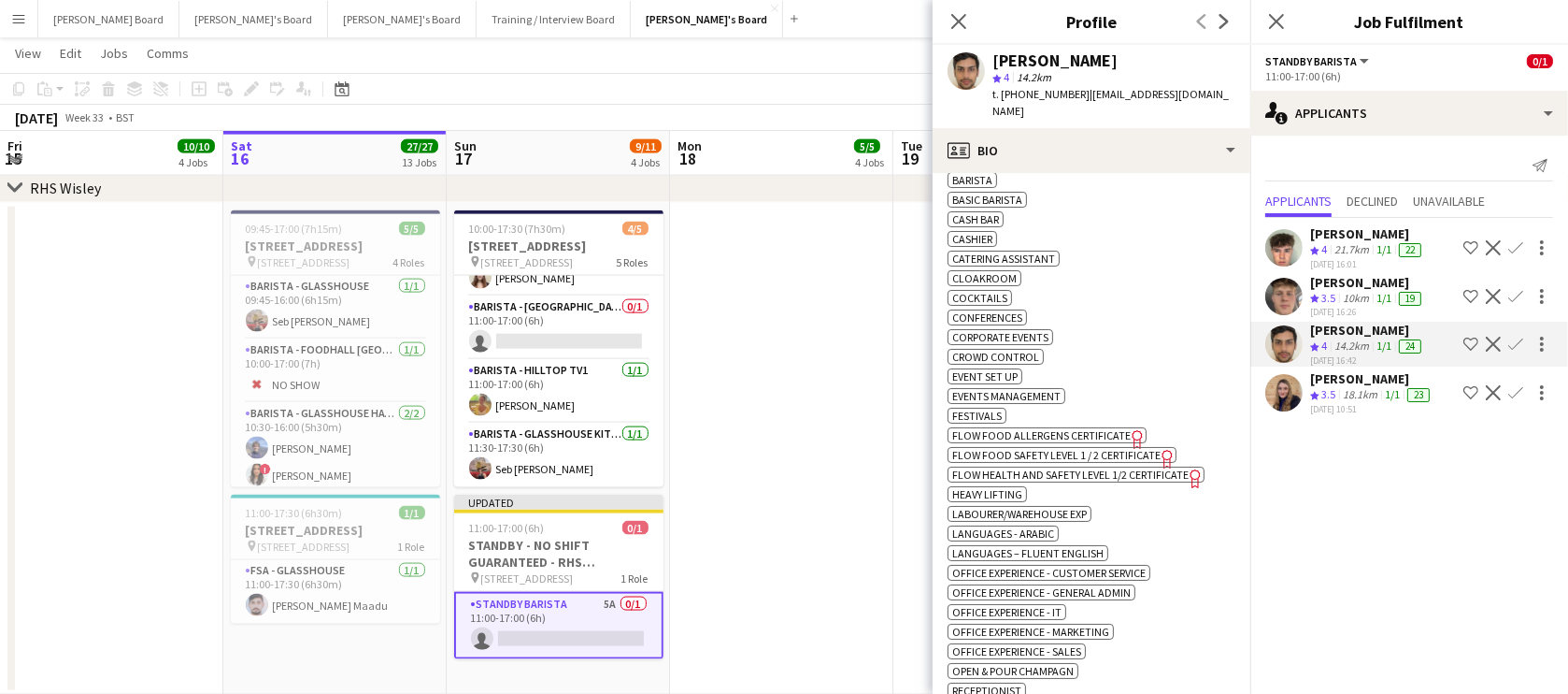
scroll to position [567, 0]
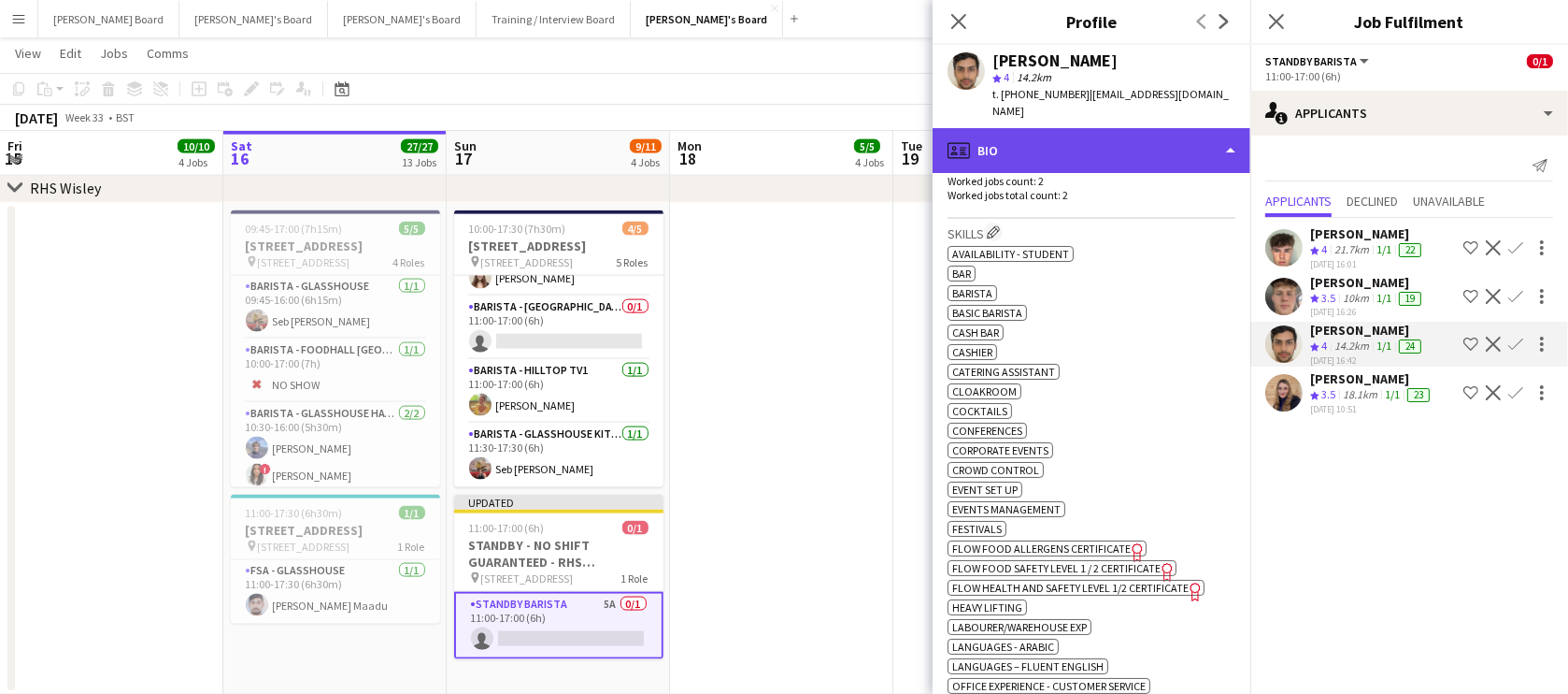
click at [1134, 128] on div "profile Bio" at bounding box center [1091, 150] width 317 height 45
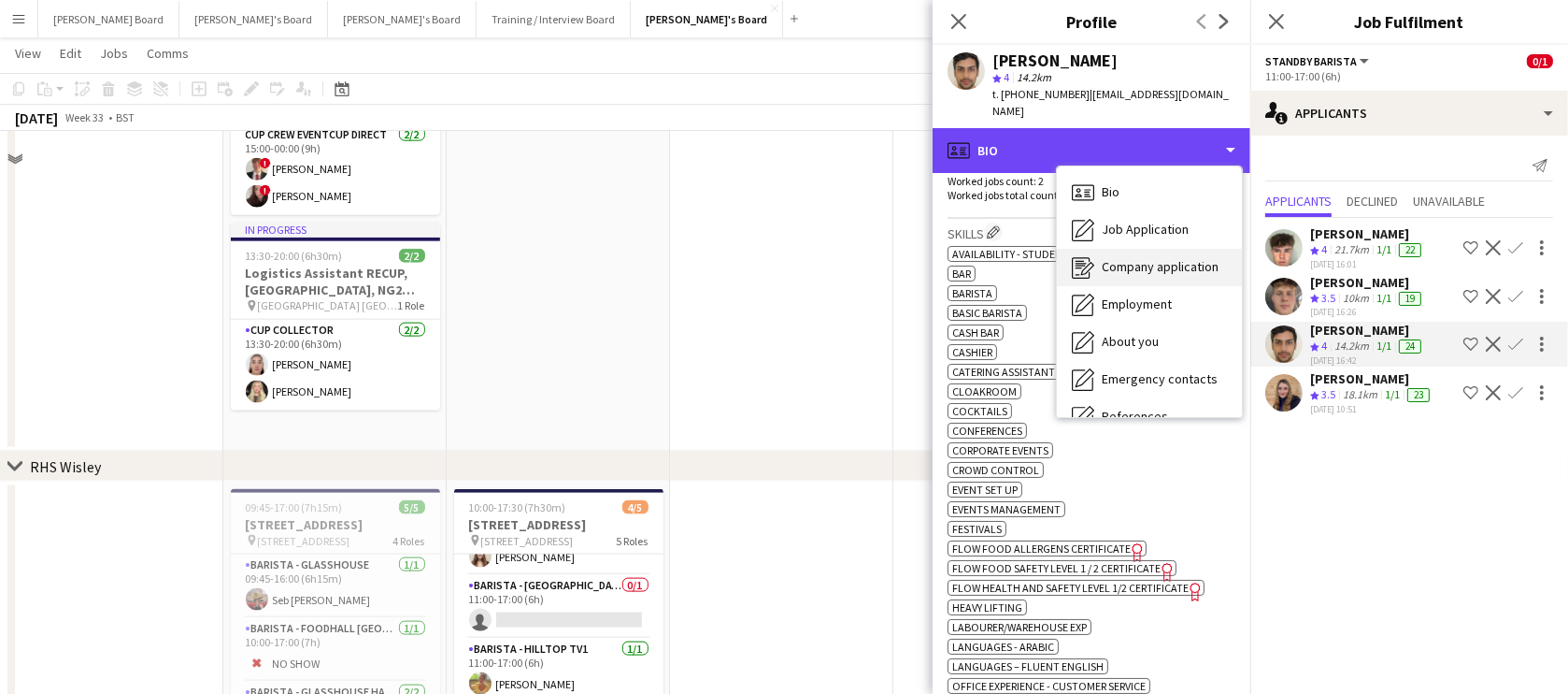
scroll to position [2920, 0]
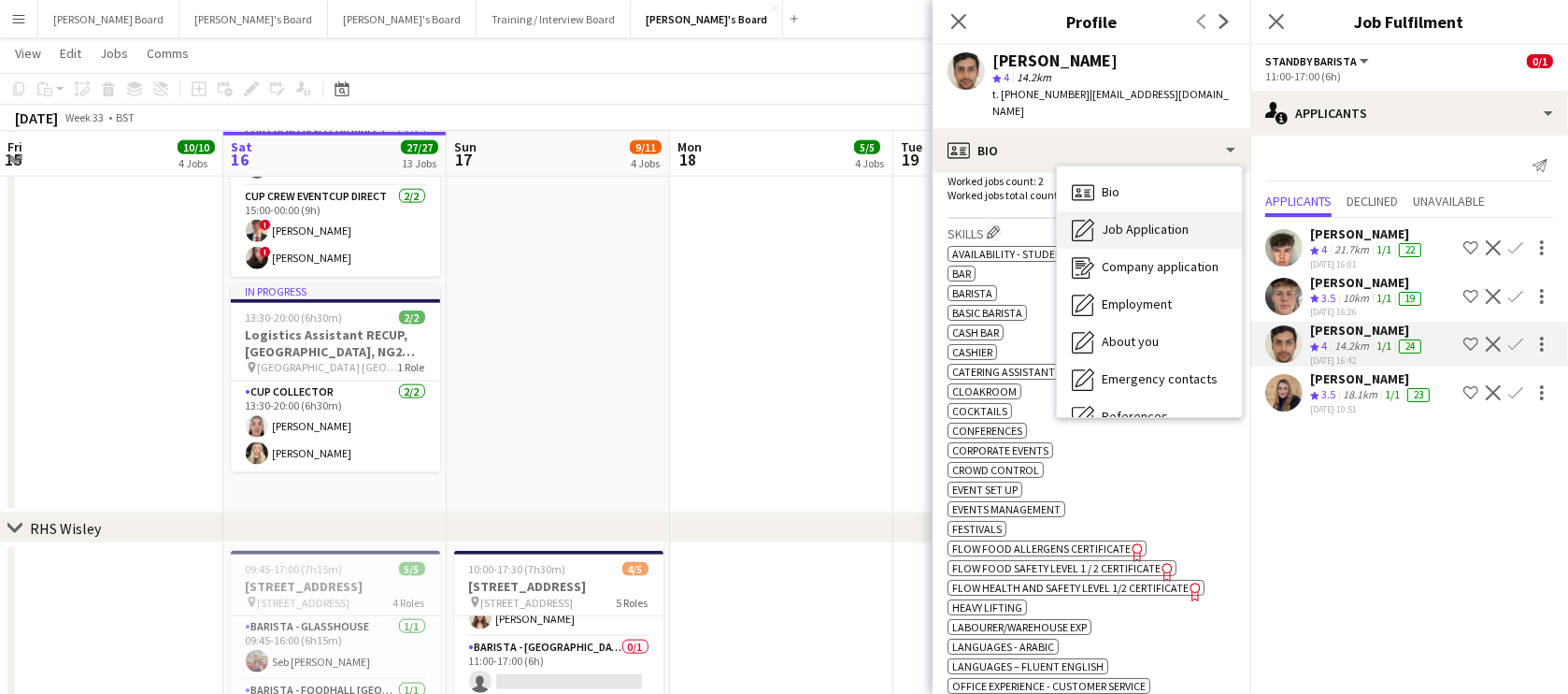
click at [1176, 222] on div "Job Application Job Application" at bounding box center [1149, 230] width 185 height 38
